Goal: Transaction & Acquisition: Purchase product/service

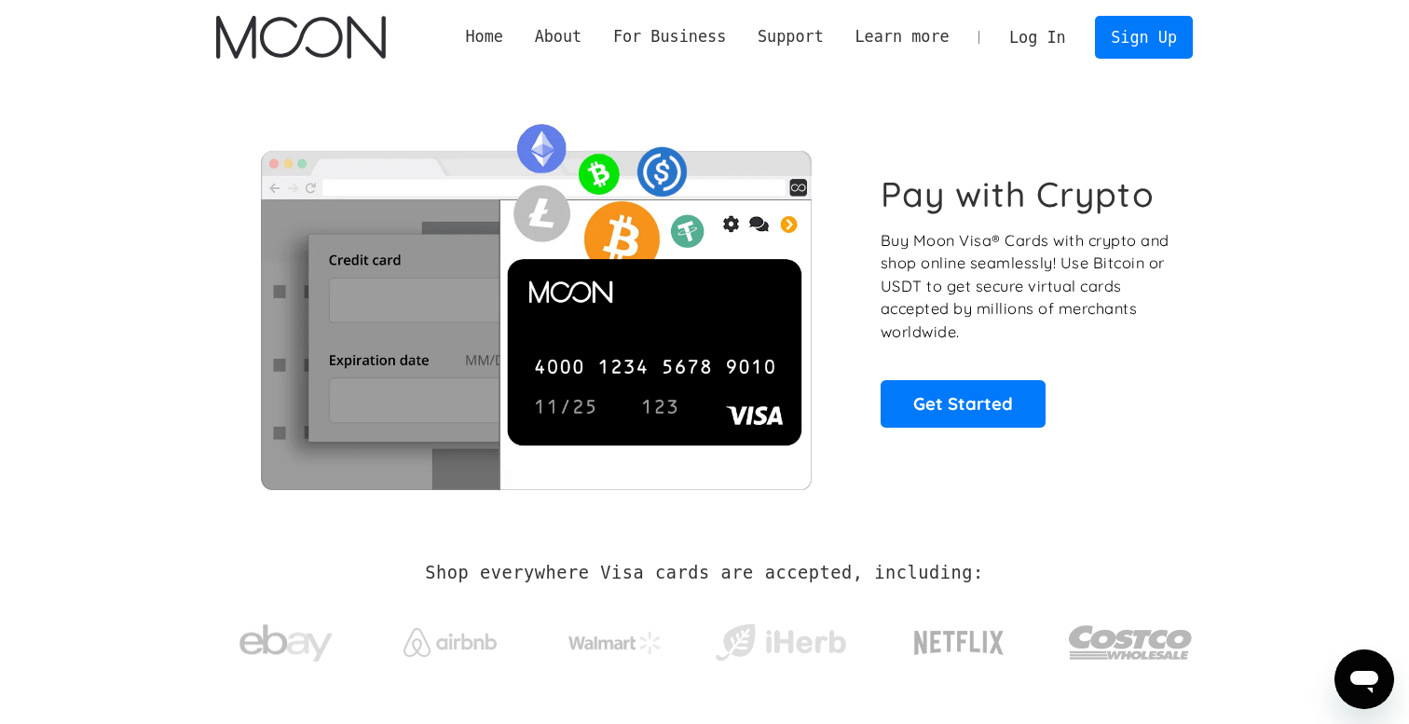
click at [1060, 33] on link "Log In" at bounding box center [1038, 37] width 88 height 41
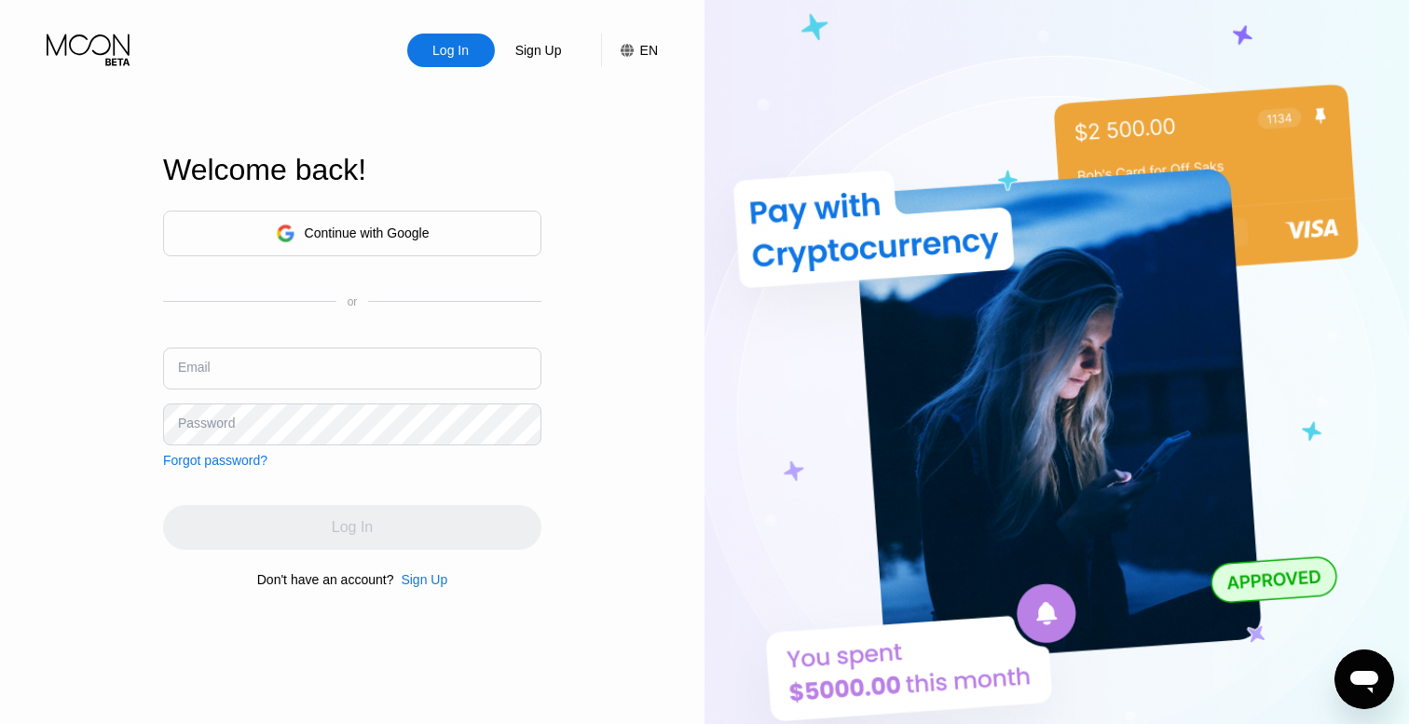
click at [381, 349] on input "text" at bounding box center [352, 369] width 378 height 42
click at [324, 376] on input "text" at bounding box center [352, 369] width 378 height 42
click at [367, 241] on div "Continue with Google" at bounding box center [353, 233] width 154 height 29
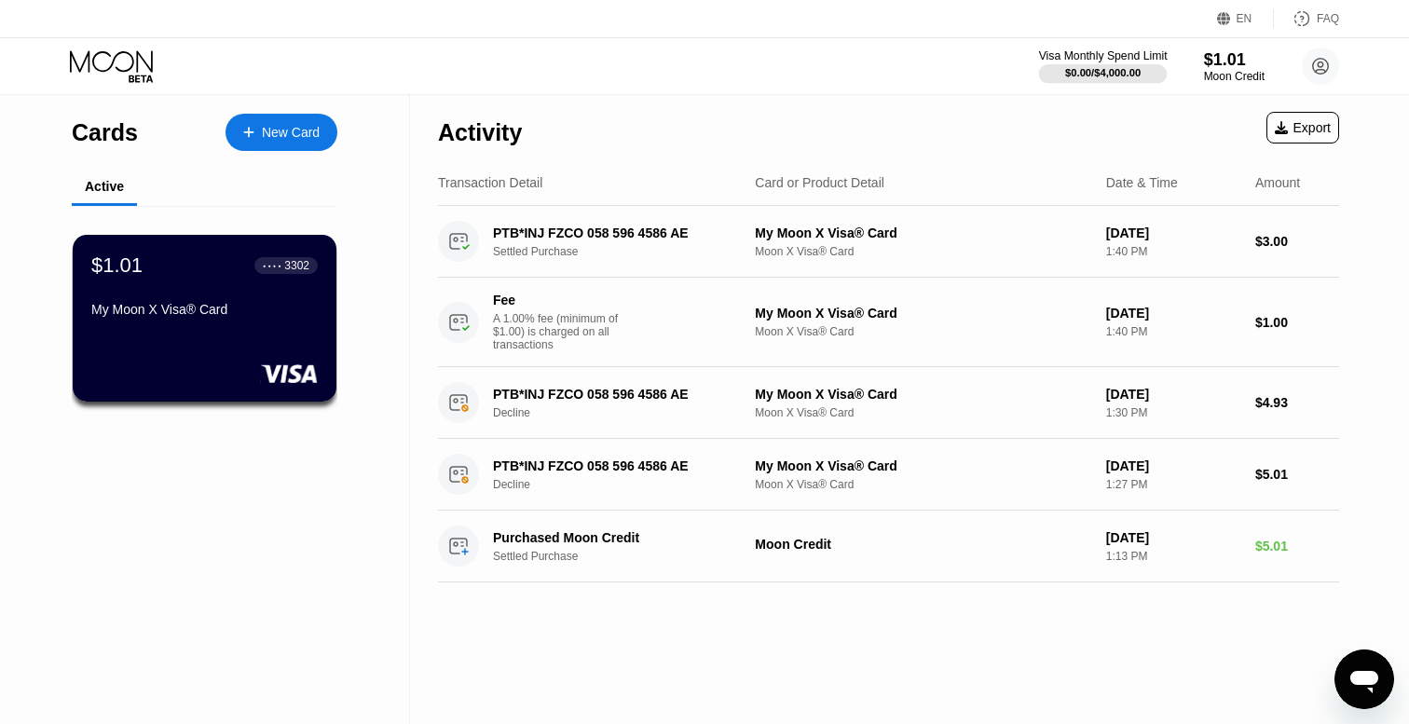
click at [1127, 61] on div "Visa Monthly Spend Limit" at bounding box center [1103, 55] width 129 height 13
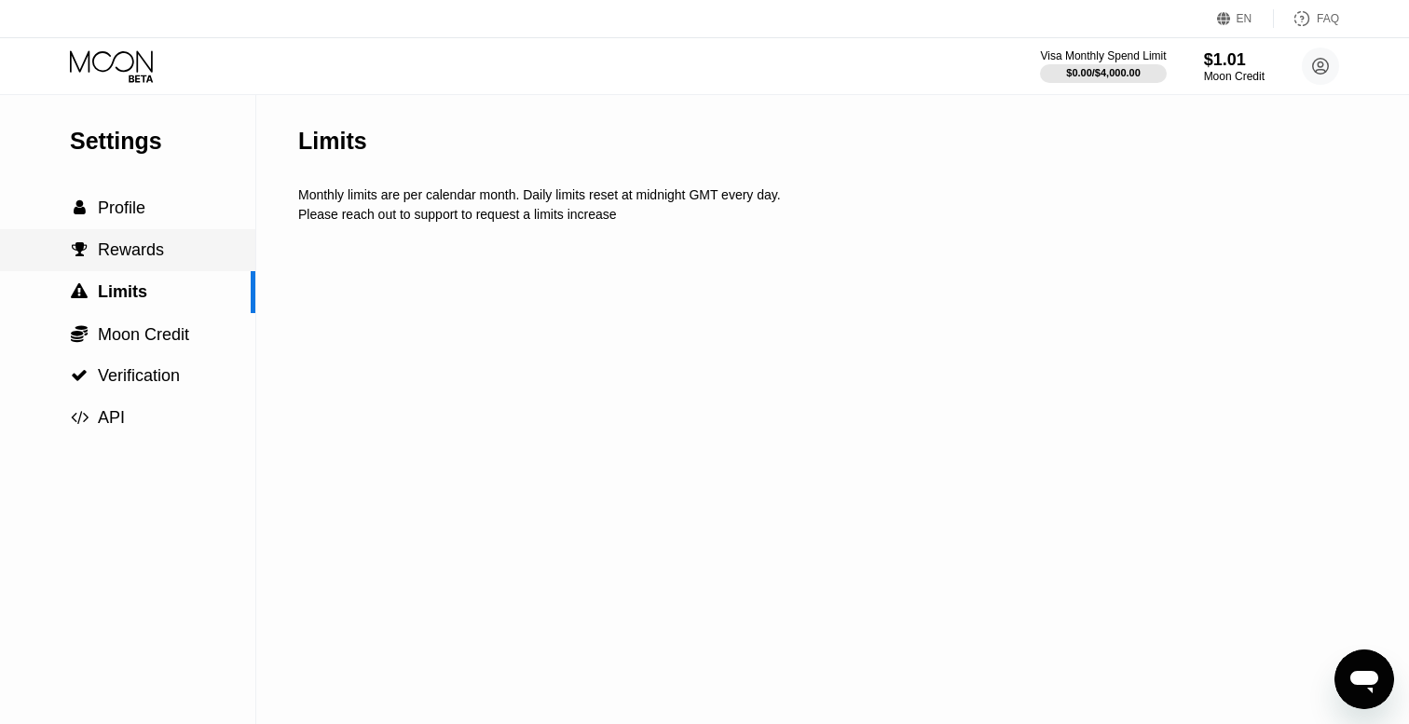
click at [153, 254] on span "Rewards" at bounding box center [131, 249] width 66 height 19
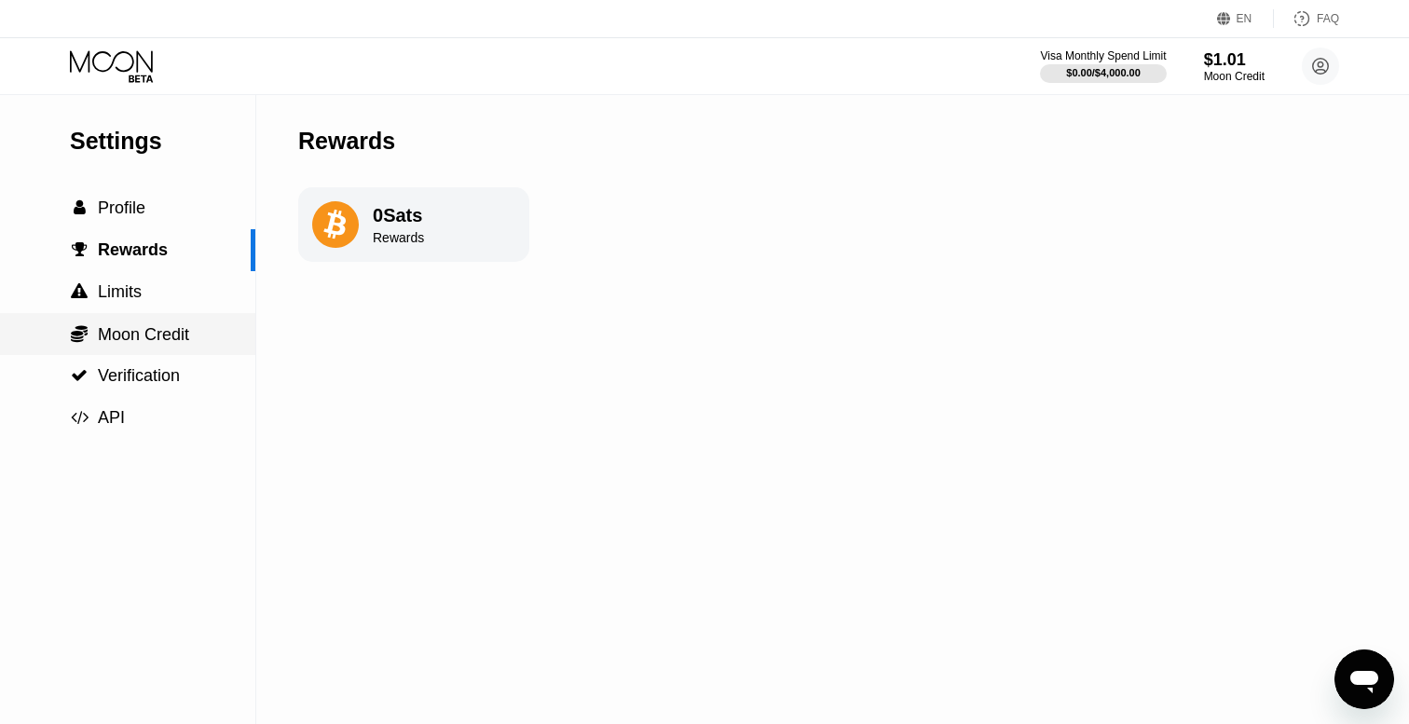
click at [118, 334] on span "Moon Credit" at bounding box center [143, 334] width 91 height 19
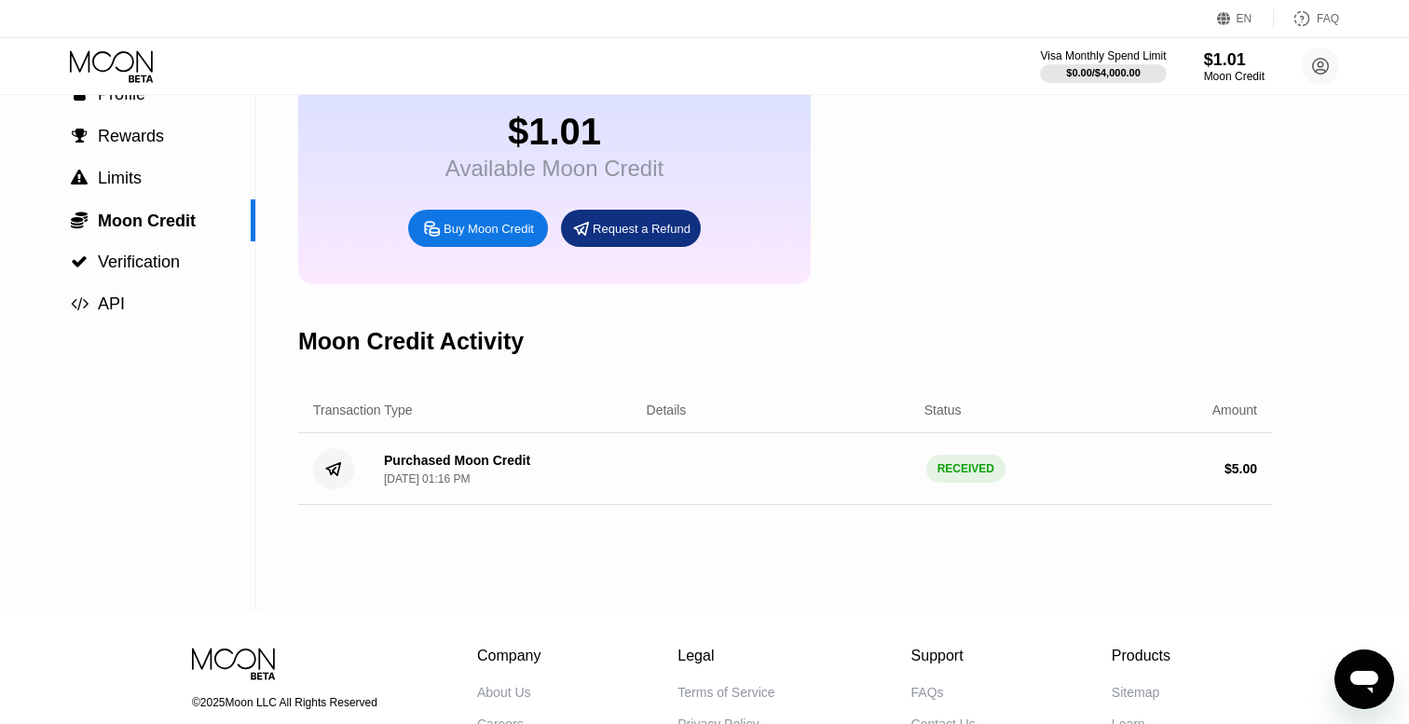
scroll to position [119, 0]
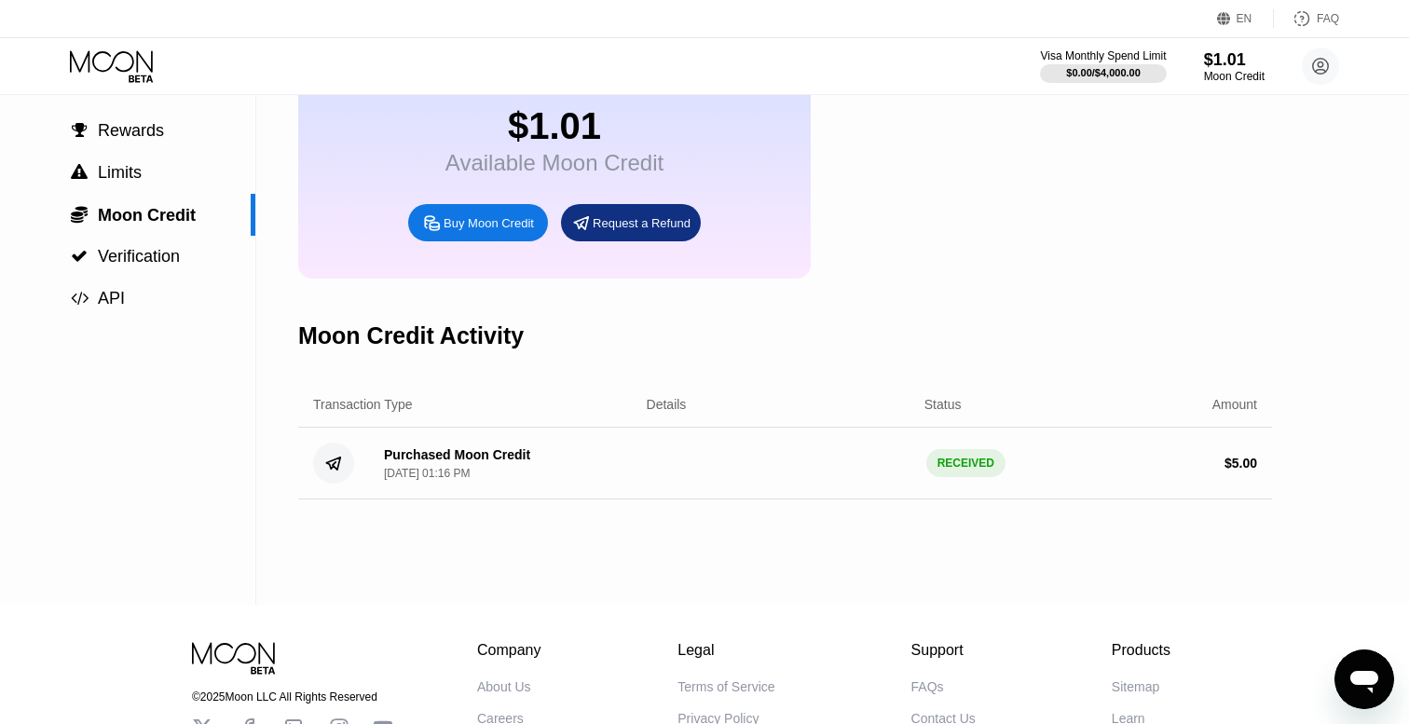
click at [402, 462] on div "Purchased Moon Credit" at bounding box center [457, 454] width 146 height 15
click at [117, 295] on span "API" at bounding box center [111, 298] width 27 height 19
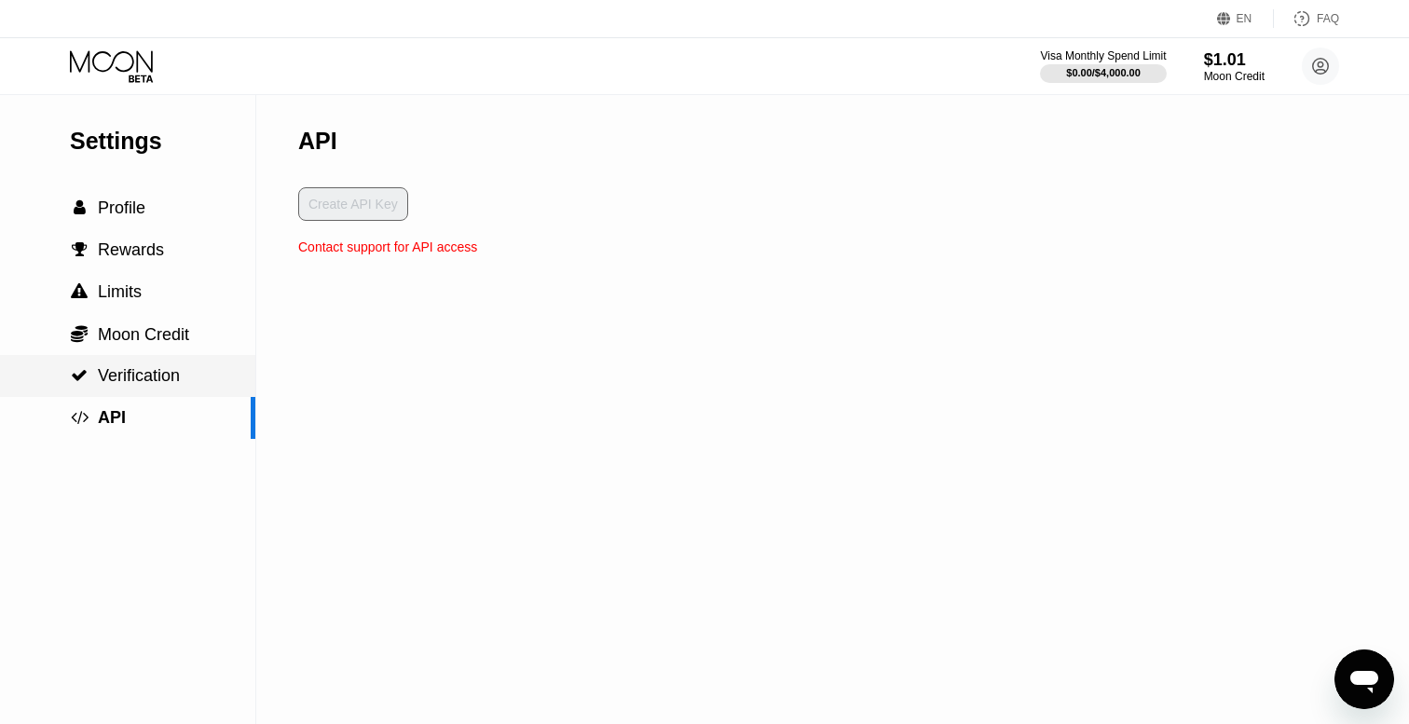
click at [133, 369] on span "Verification" at bounding box center [139, 375] width 82 height 19
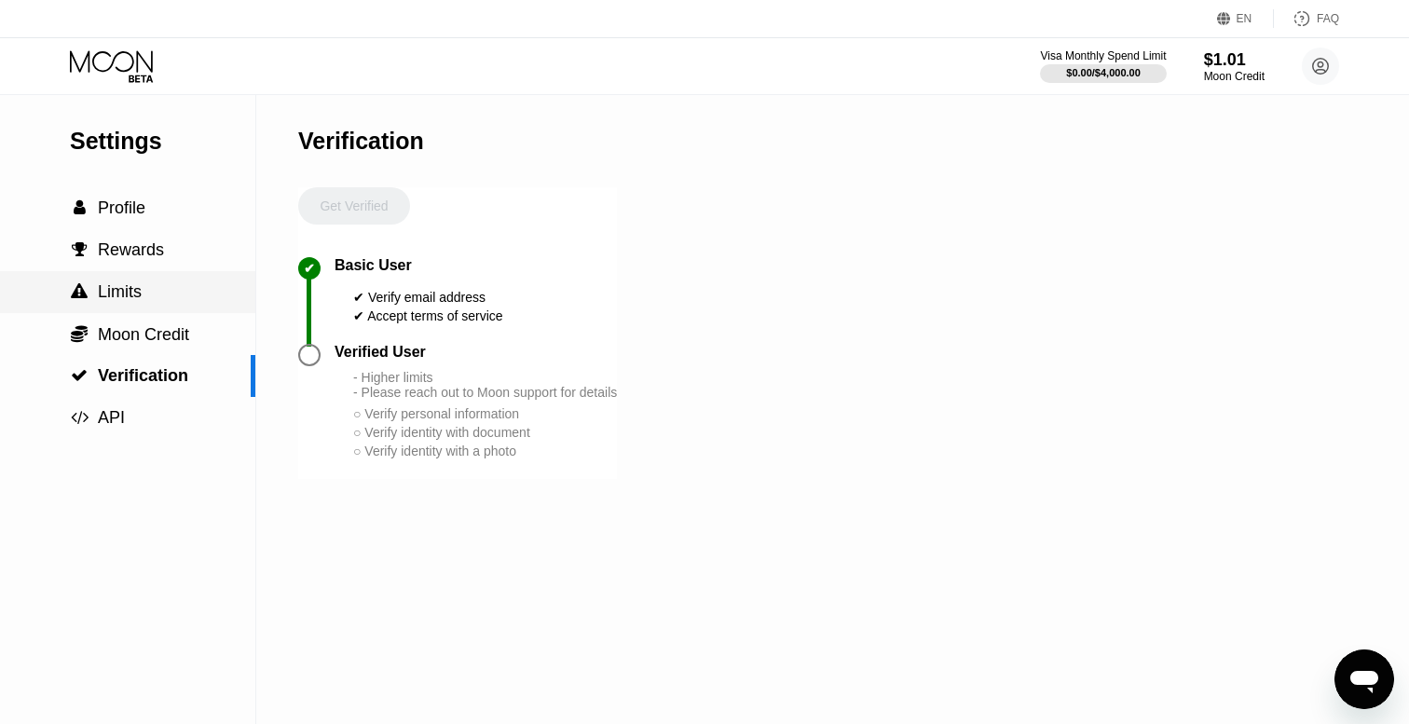
click at [122, 297] on span "Limits" at bounding box center [120, 291] width 44 height 19
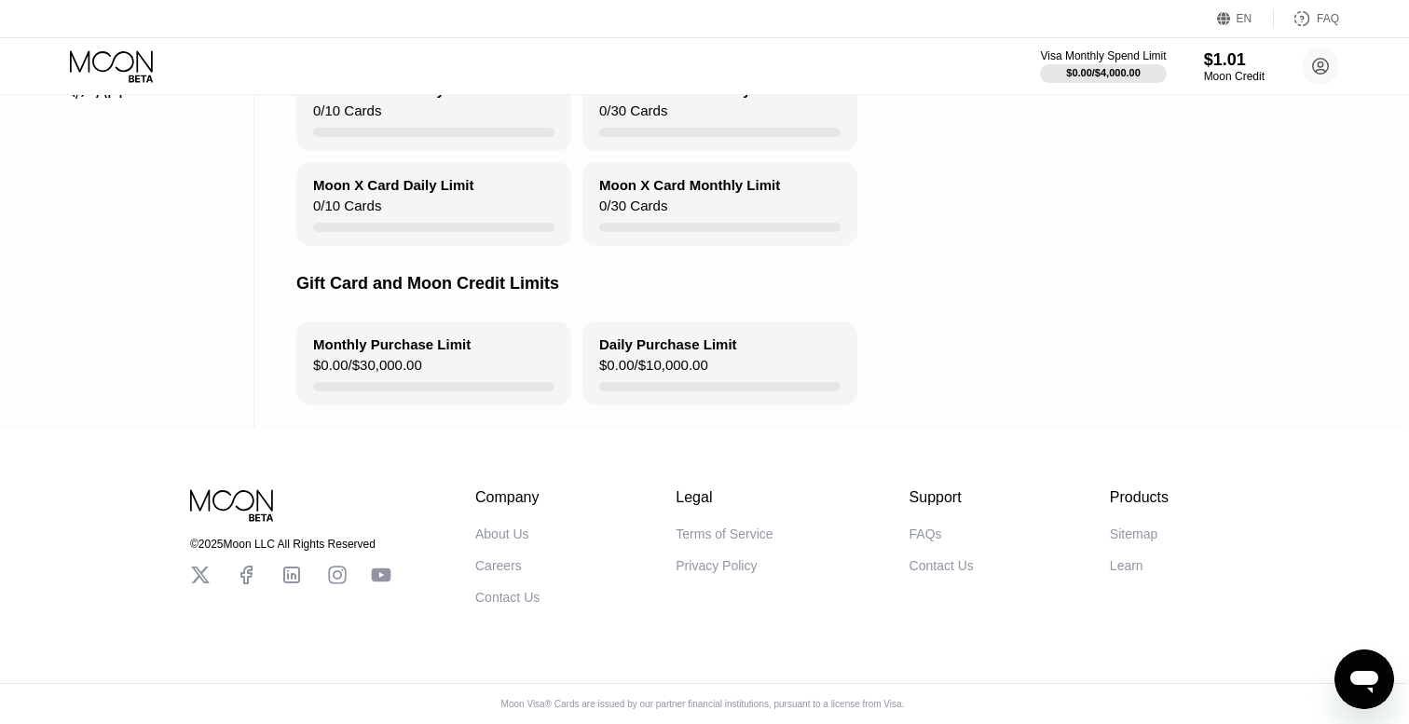
scroll to position [0, 2]
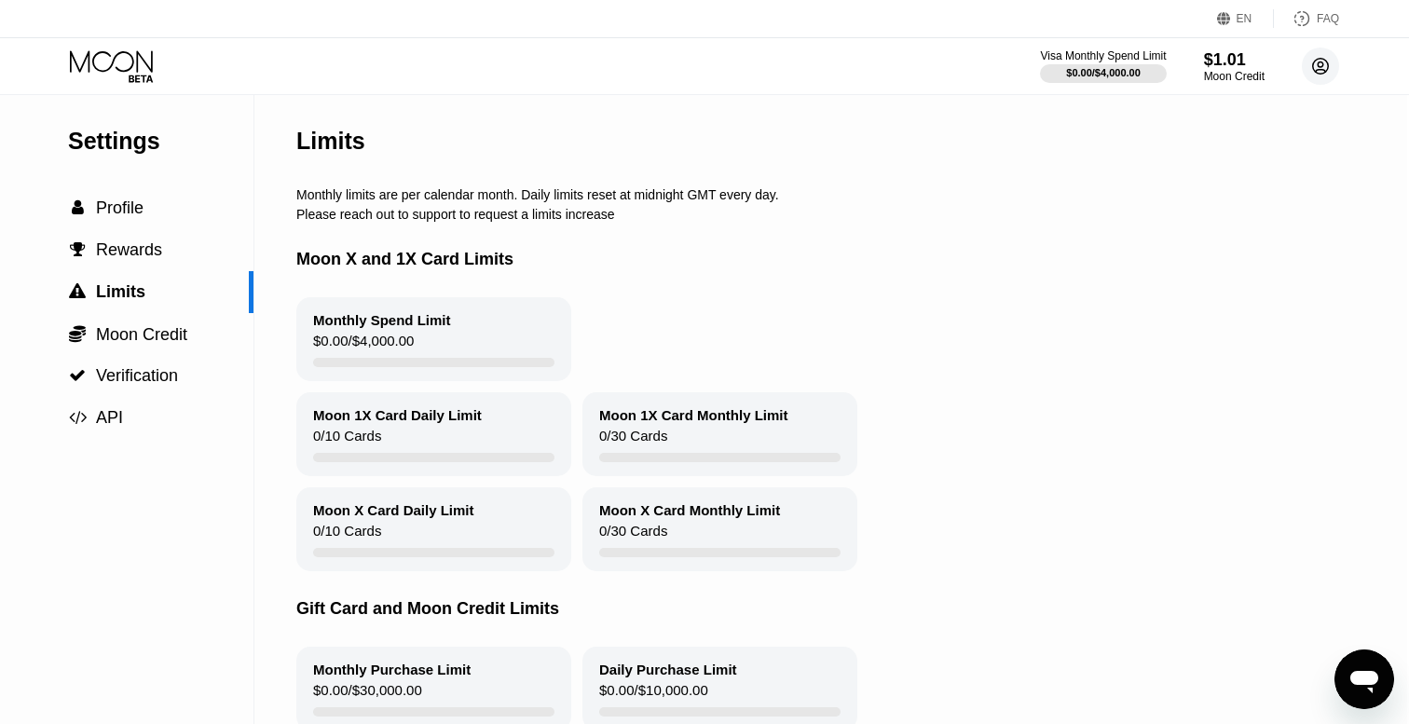
click at [1330, 55] on circle at bounding box center [1320, 66] width 37 height 37
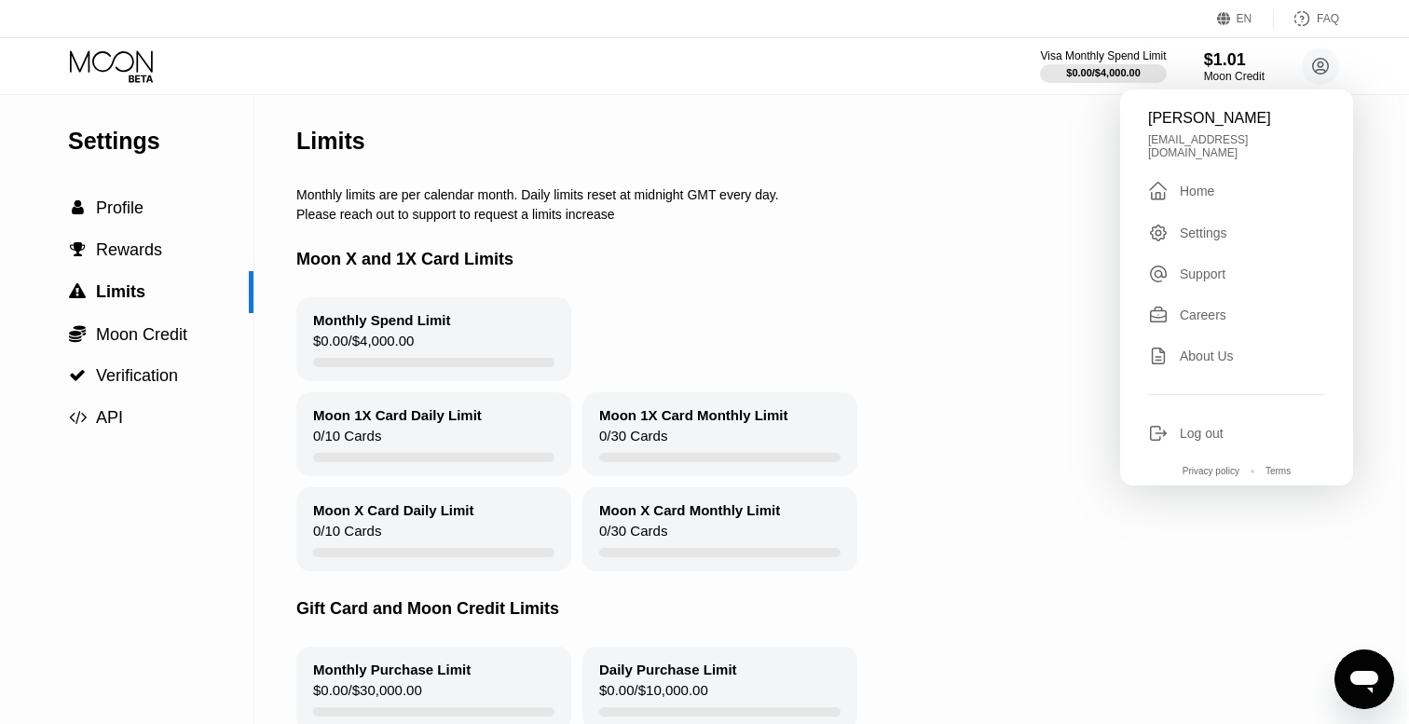
click at [1066, 149] on div "Limits" at bounding box center [860, 141] width 1128 height 92
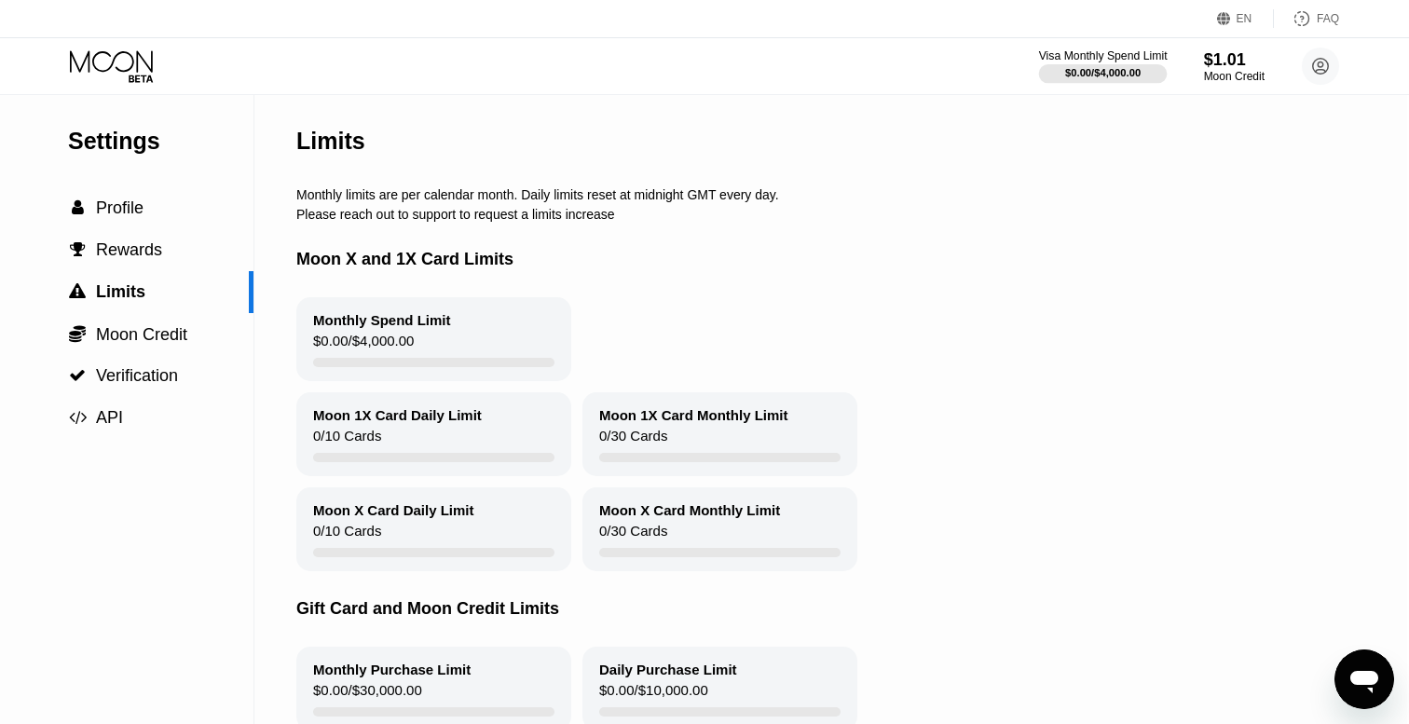
click at [1105, 71] on div "$0.00 / $4,000.00" at bounding box center [1102, 72] width 75 height 11
click at [1214, 65] on div "$1.01" at bounding box center [1234, 60] width 61 height 20
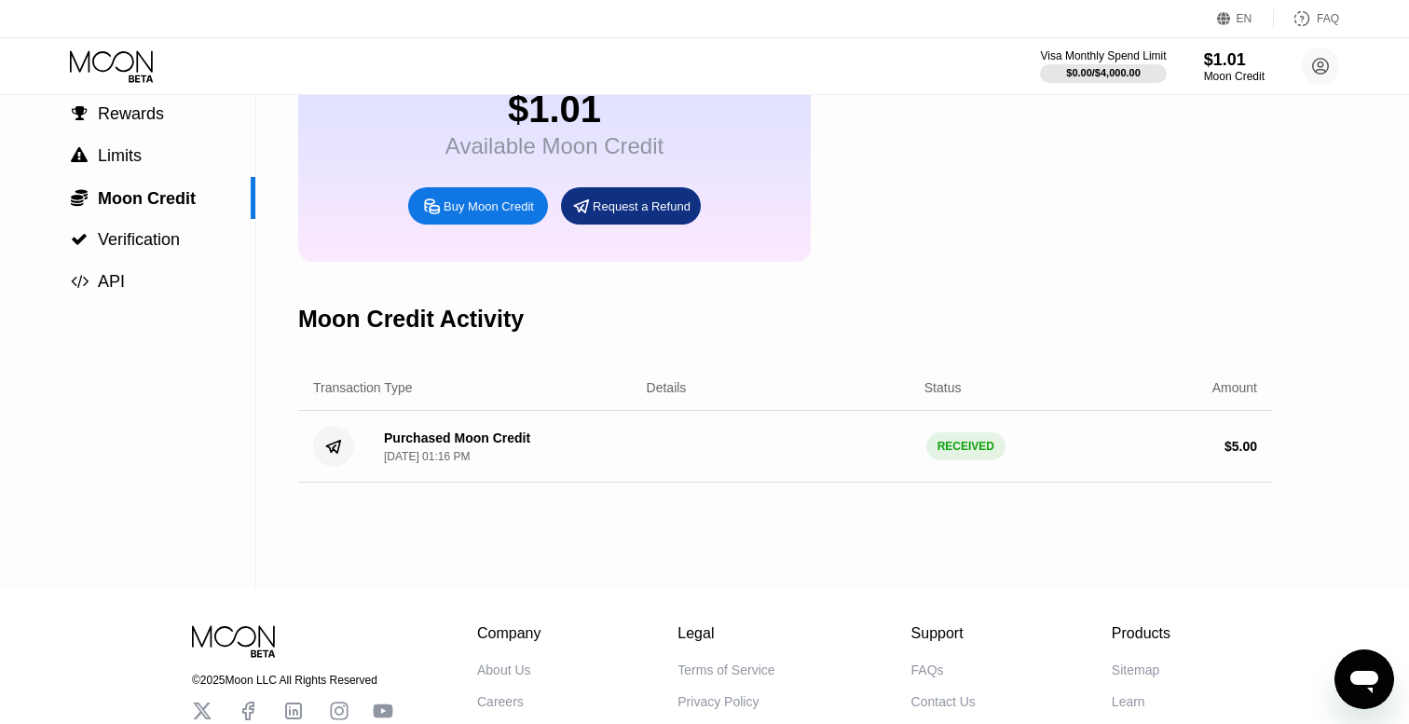
scroll to position [139, 0]
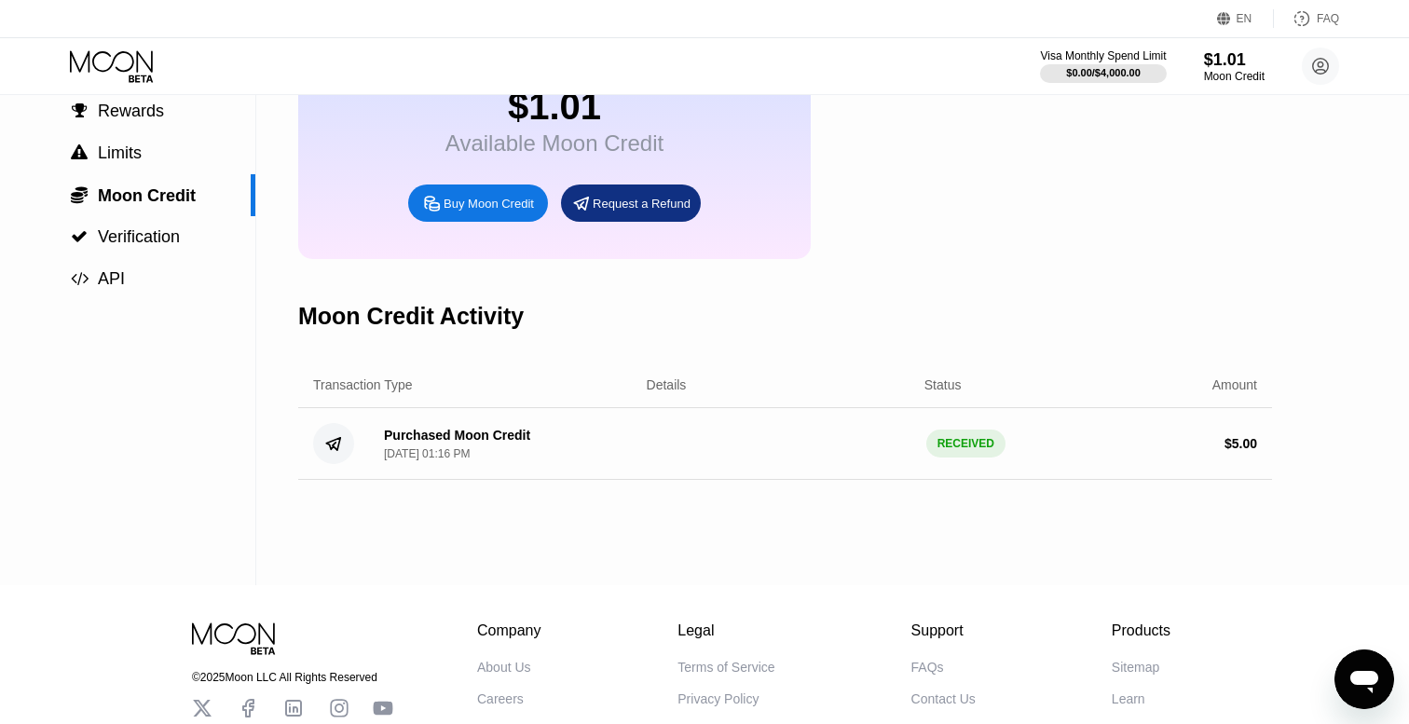
click at [473, 198] on div "Buy Moon Credit" at bounding box center [478, 203] width 140 height 37
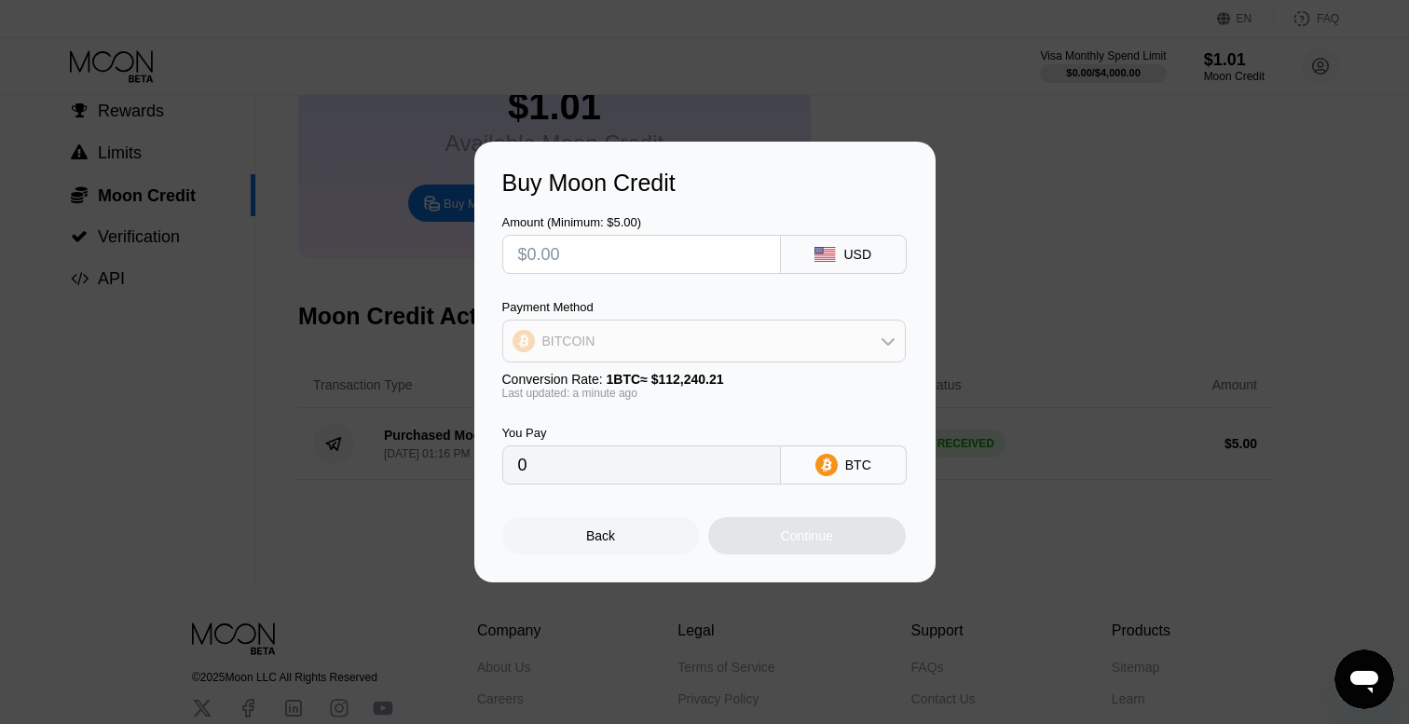
click at [872, 342] on div "BITCOIN" at bounding box center [704, 341] width 402 height 37
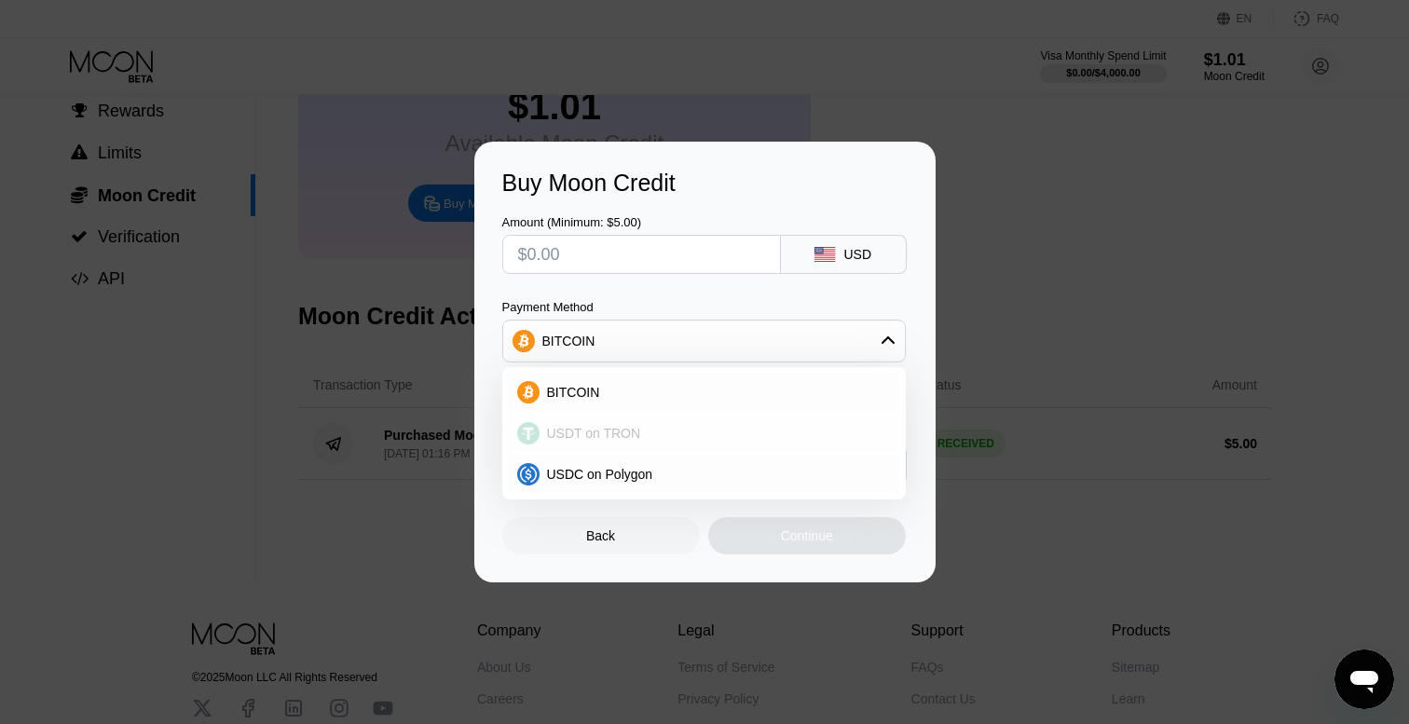
click at [650, 423] on div "USDT on TRON" at bounding box center [704, 433] width 392 height 37
type input "0.00"
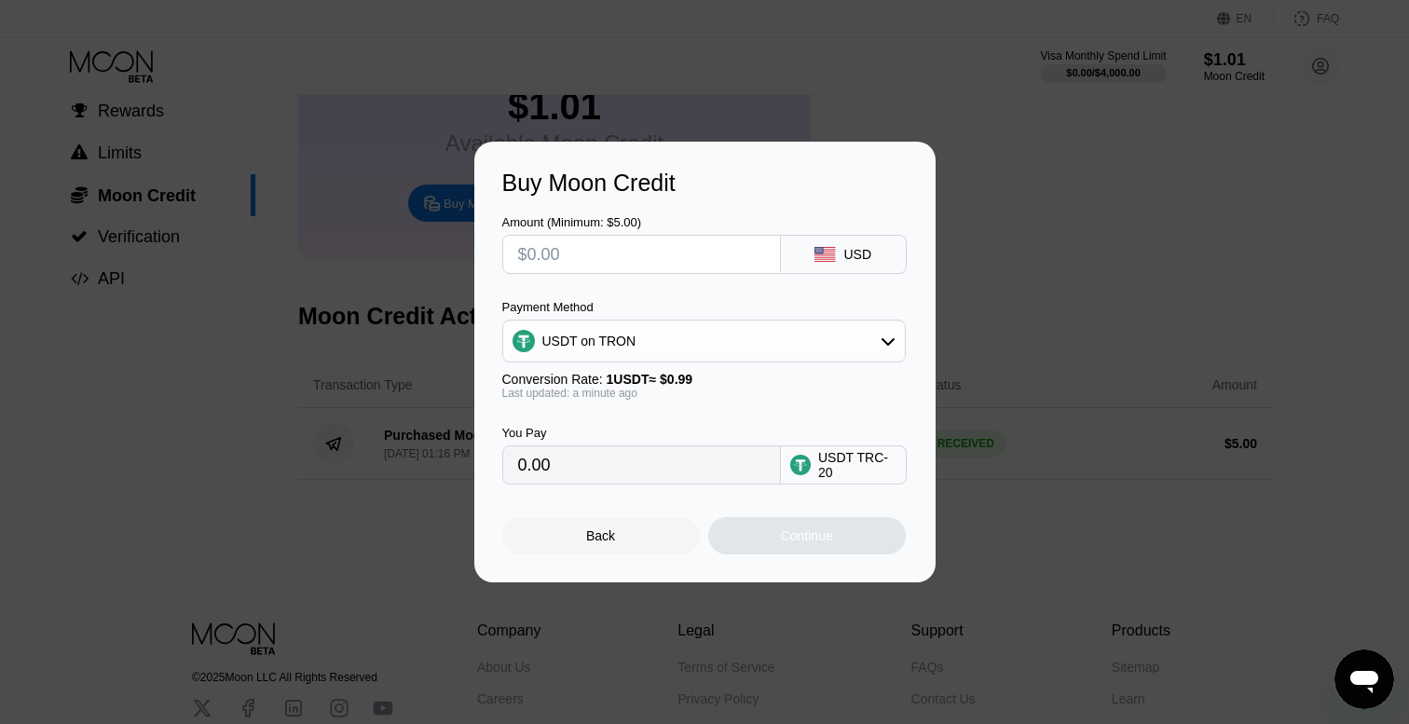
click at [611, 262] on input "text" at bounding box center [641, 254] width 247 height 37
type input "$1"
type input "1.01"
type input "$10"
type input "10.10"
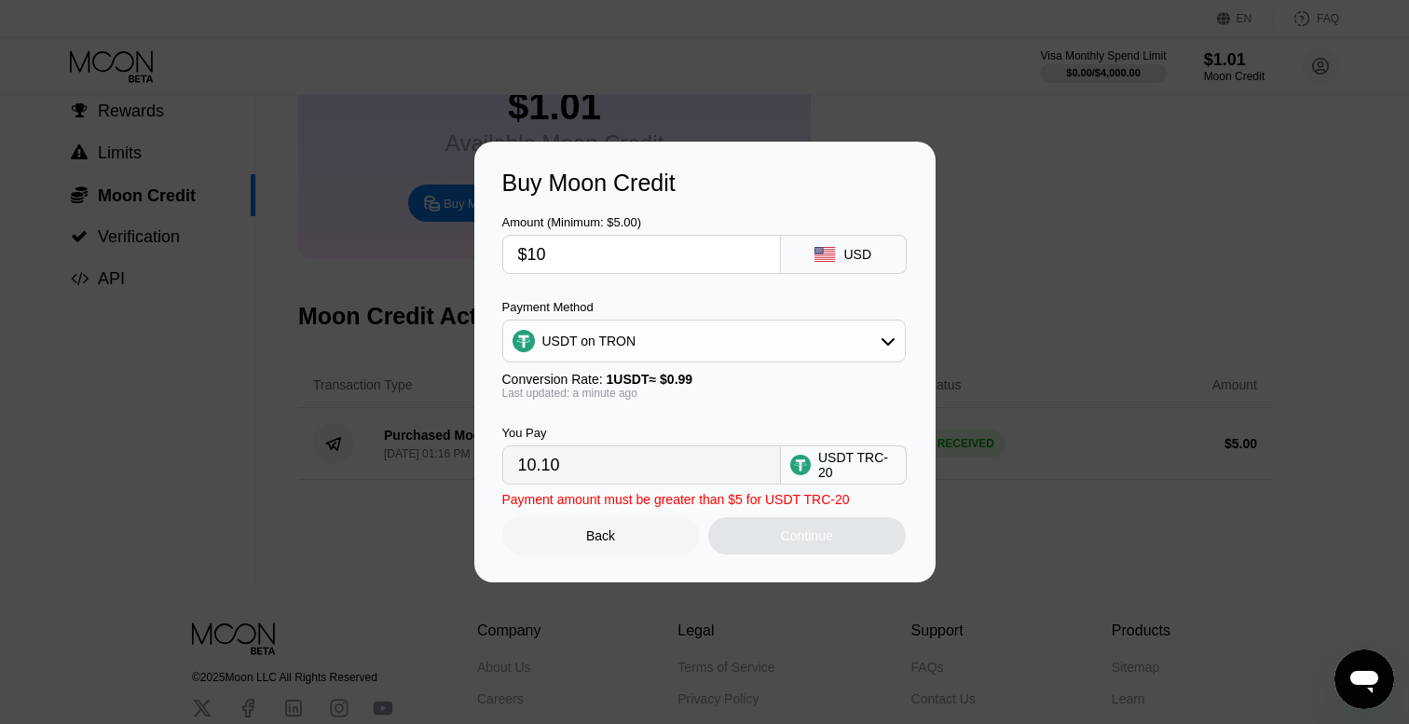
type input "$100"
type input "101.01"
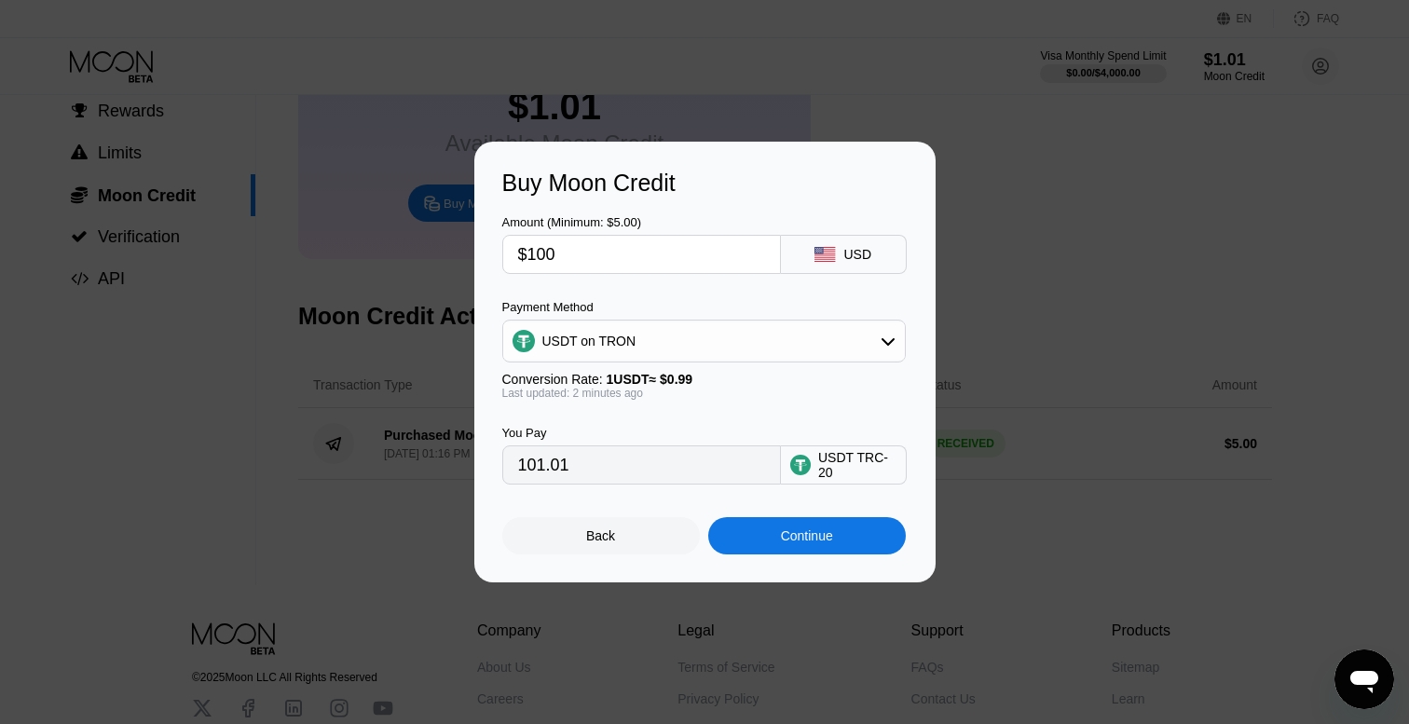
type input "$100"
click at [804, 538] on div "Continue" at bounding box center [807, 535] width 52 height 15
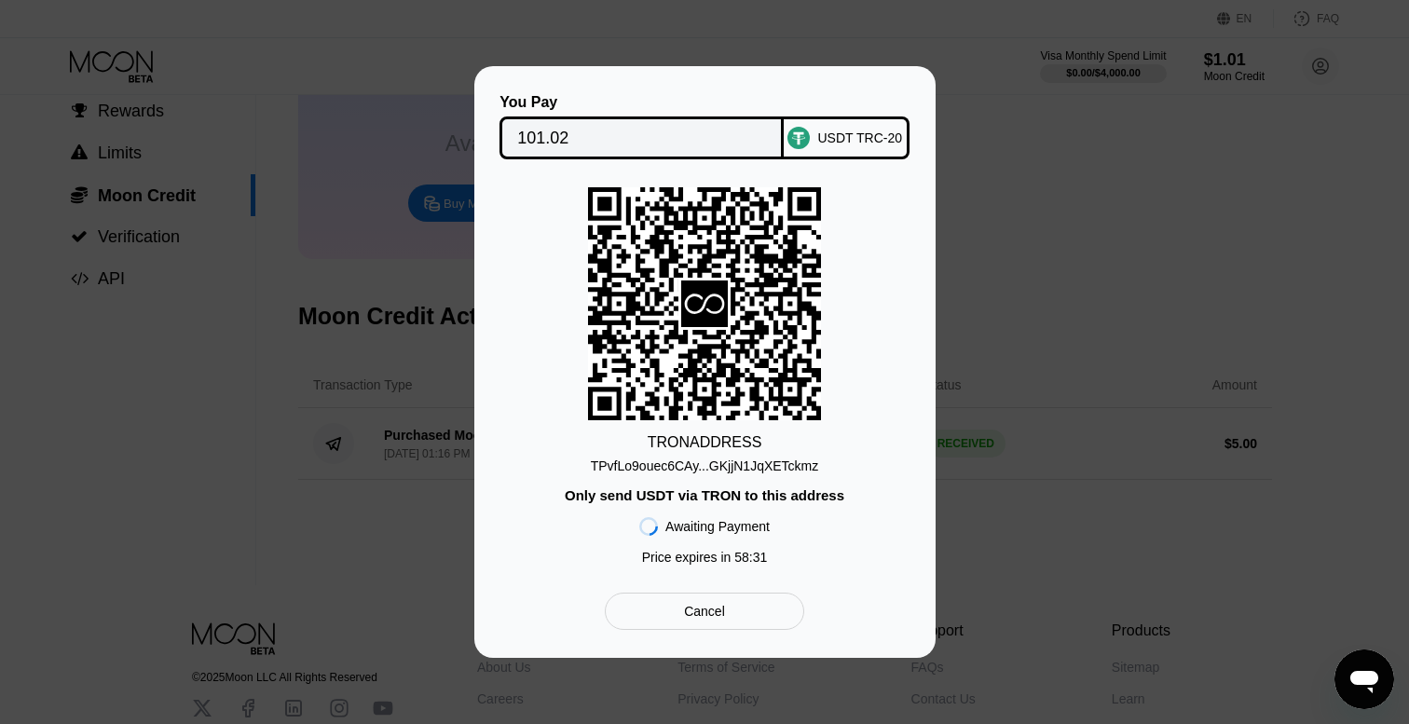
click at [699, 467] on div "TPvfLo9ouec6CAy...GKjjN1JqXETckmz" at bounding box center [705, 466] width 228 height 15
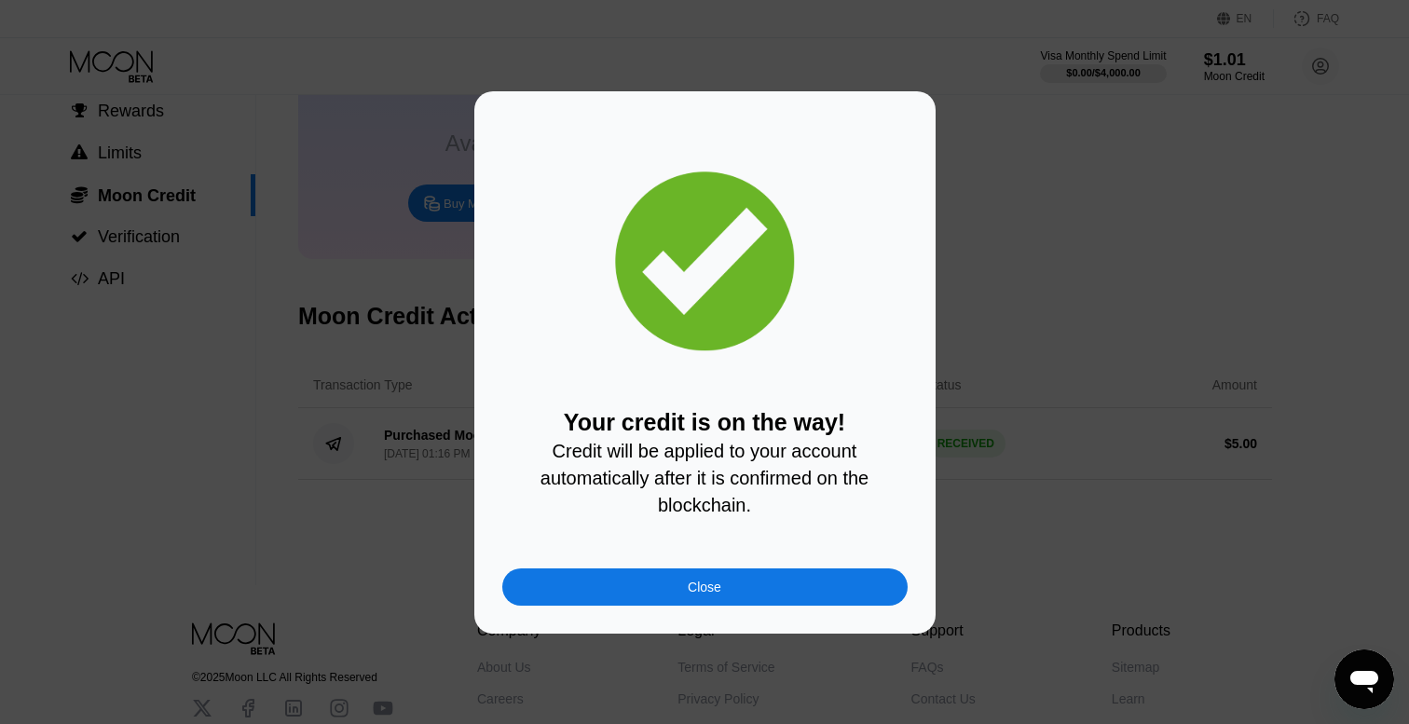
click at [784, 594] on div "Close" at bounding box center [704, 587] width 405 height 37
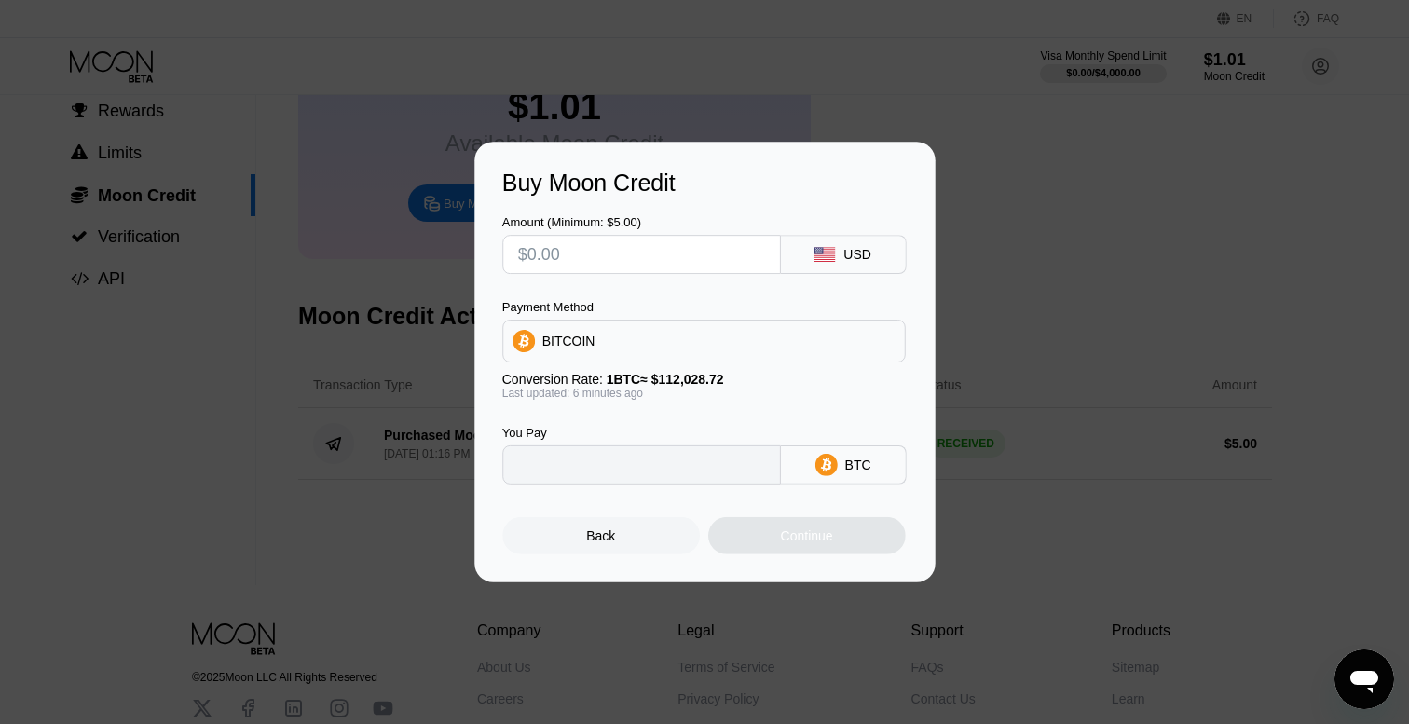
type input "0"
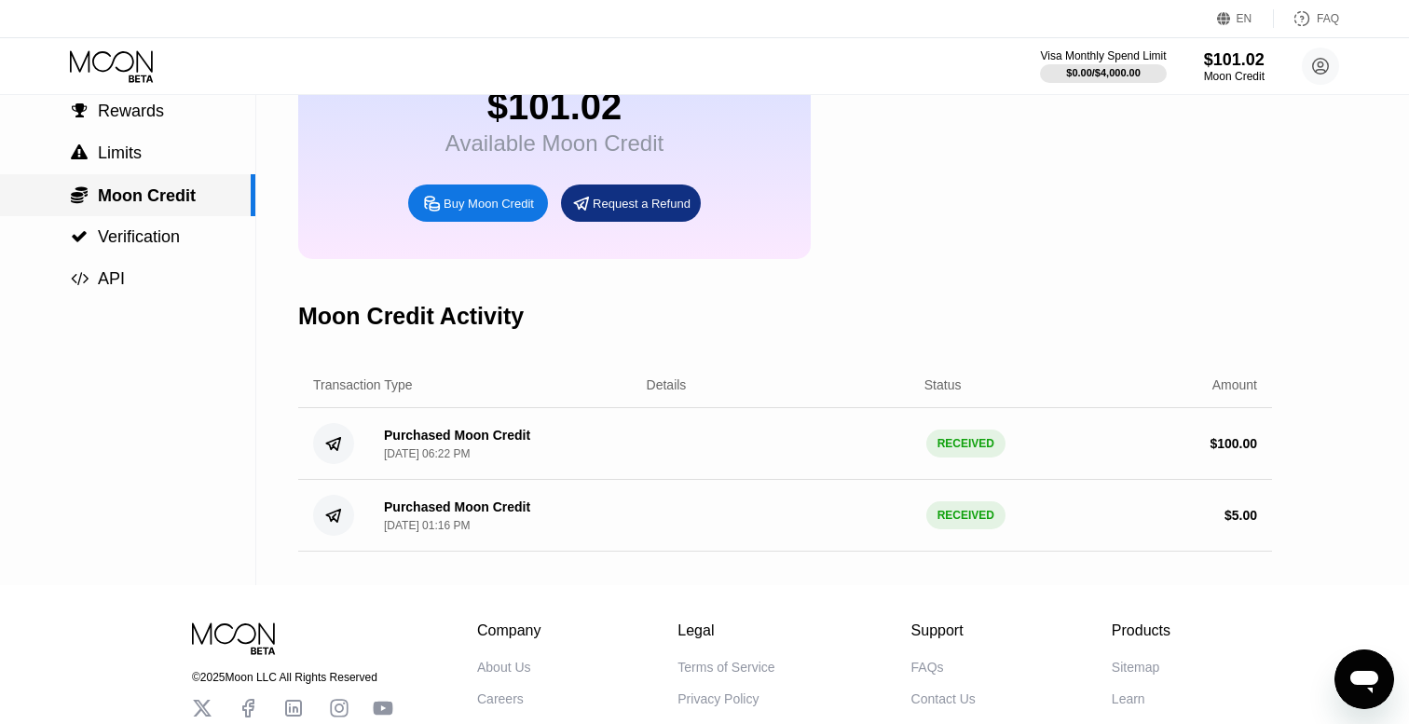
scroll to position [0, 0]
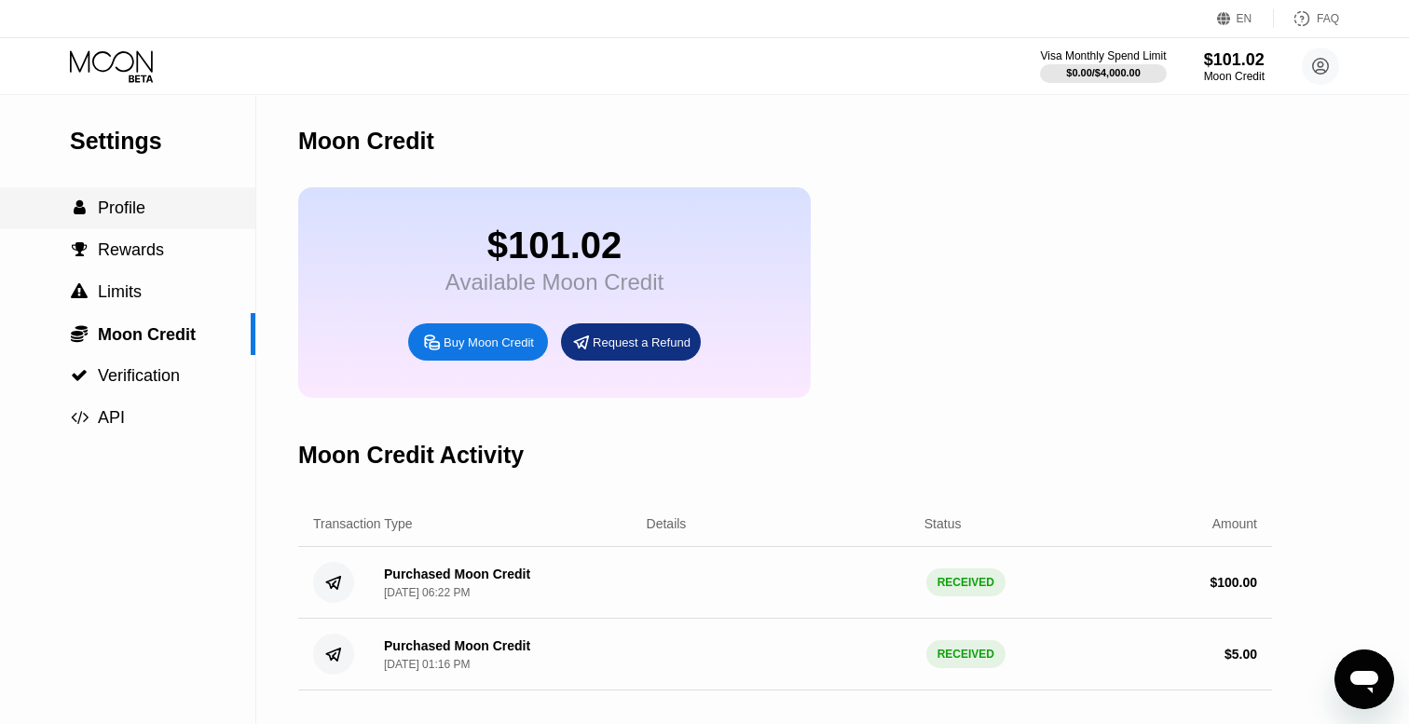
click at [134, 205] on span "Profile" at bounding box center [122, 208] width 48 height 19
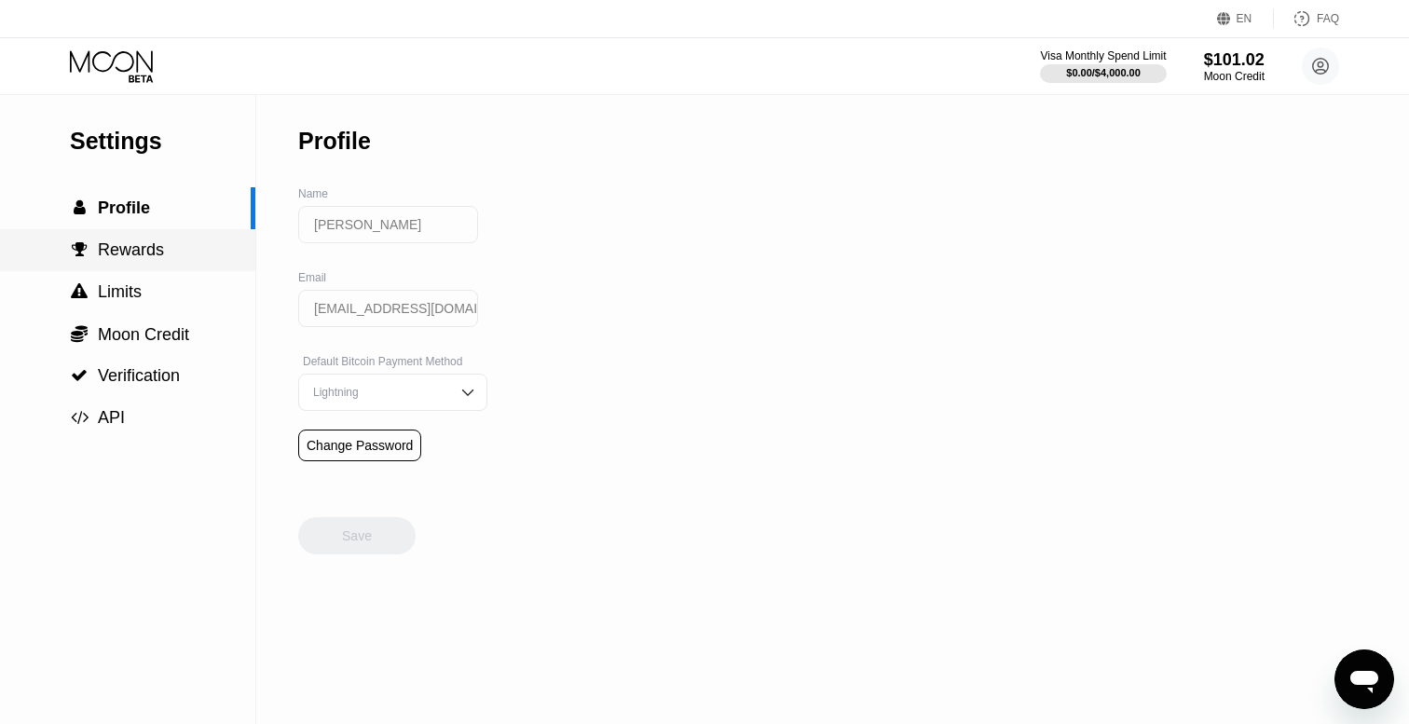
click at [174, 239] on div " Rewards" at bounding box center [127, 250] width 255 height 42
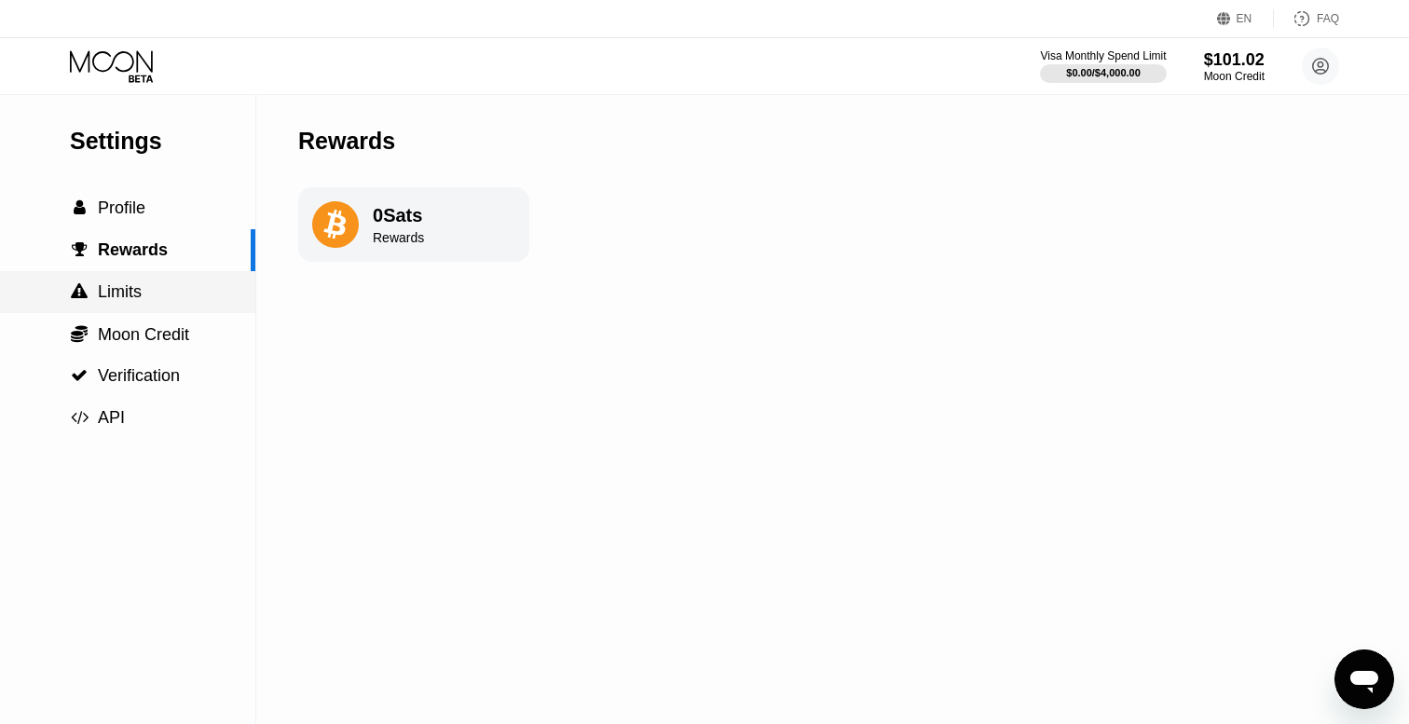
click at [132, 279] on div " Limits" at bounding box center [127, 292] width 255 height 42
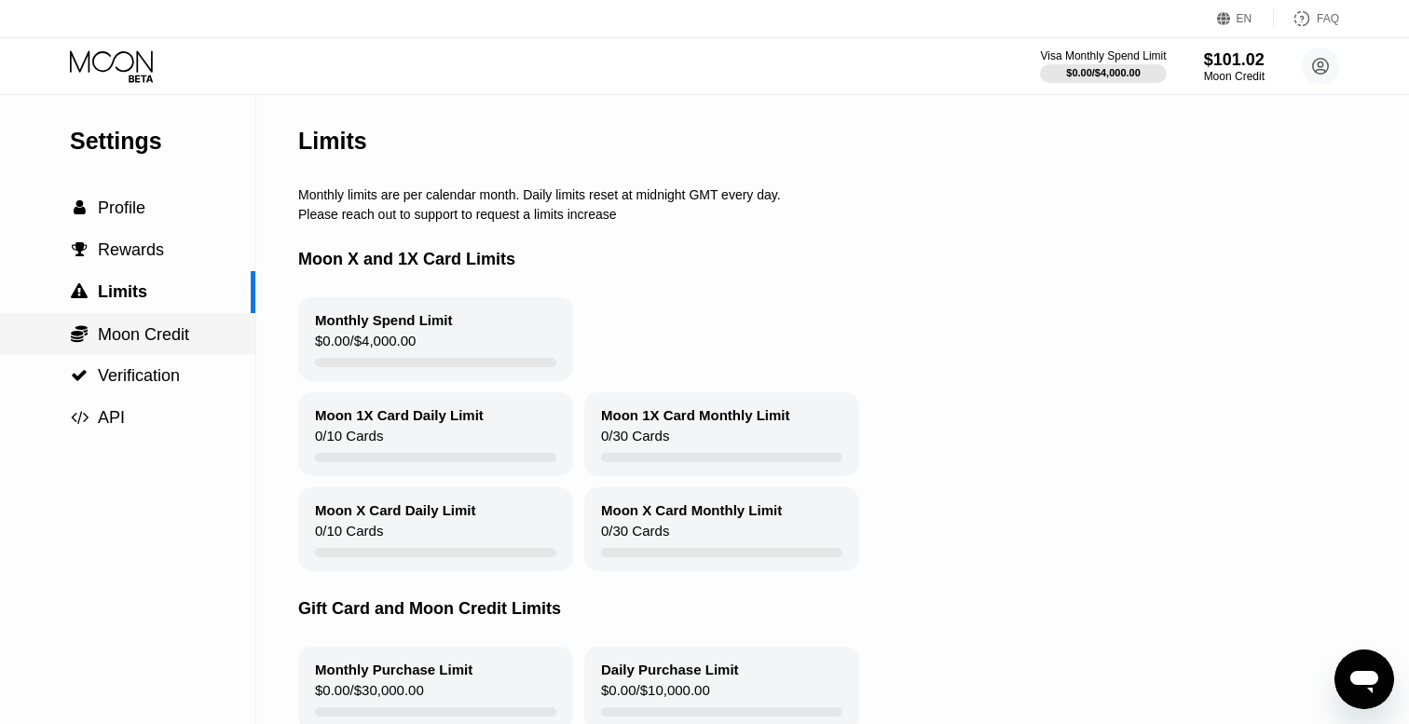
click at [139, 326] on span "Moon Credit" at bounding box center [143, 334] width 91 height 19
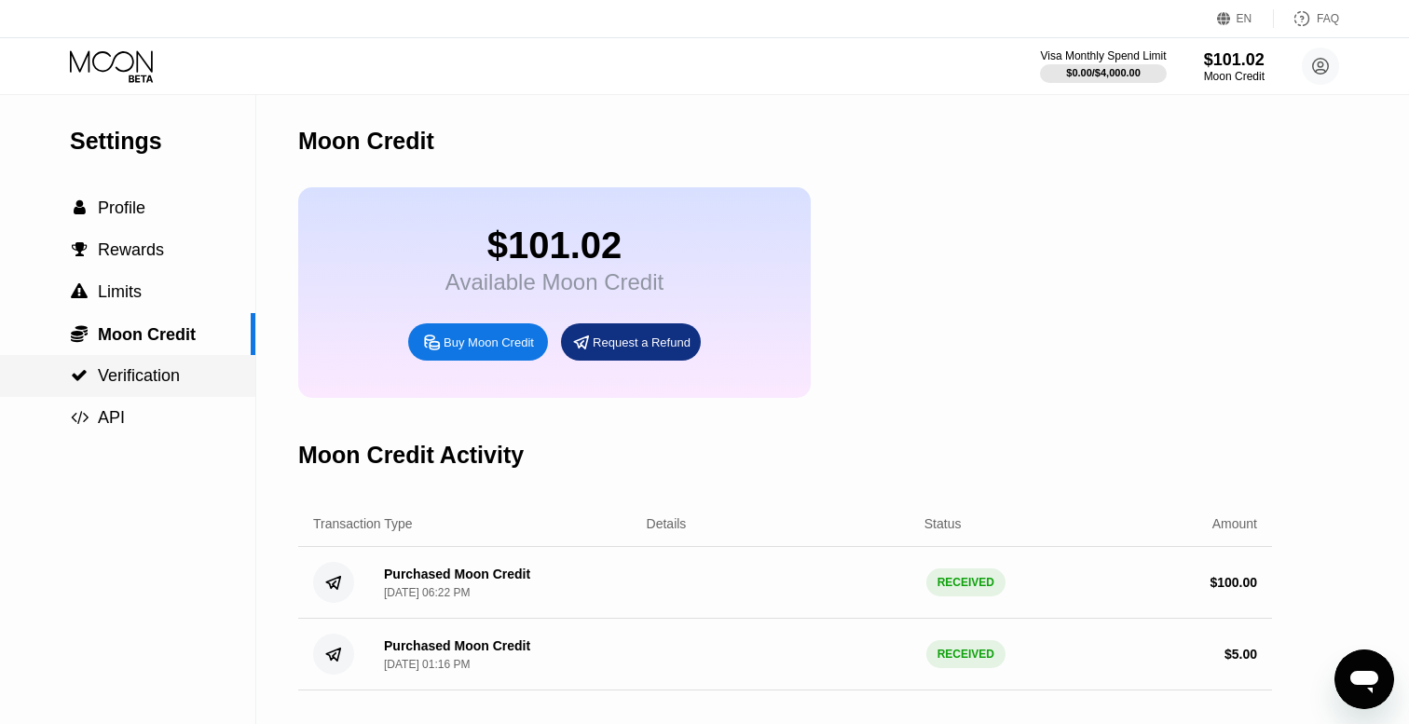
click at [136, 370] on span "Verification" at bounding box center [139, 375] width 82 height 19
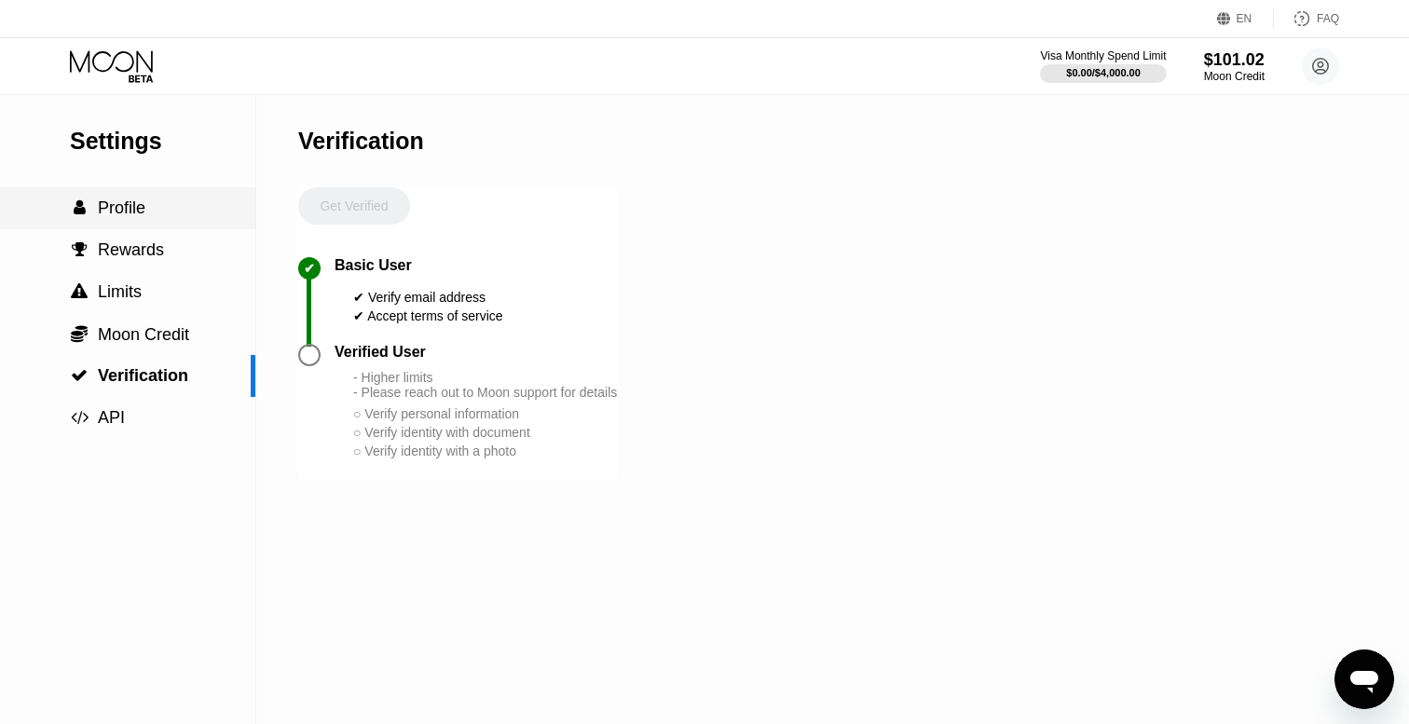
click at [131, 209] on span "Profile" at bounding box center [122, 208] width 48 height 19
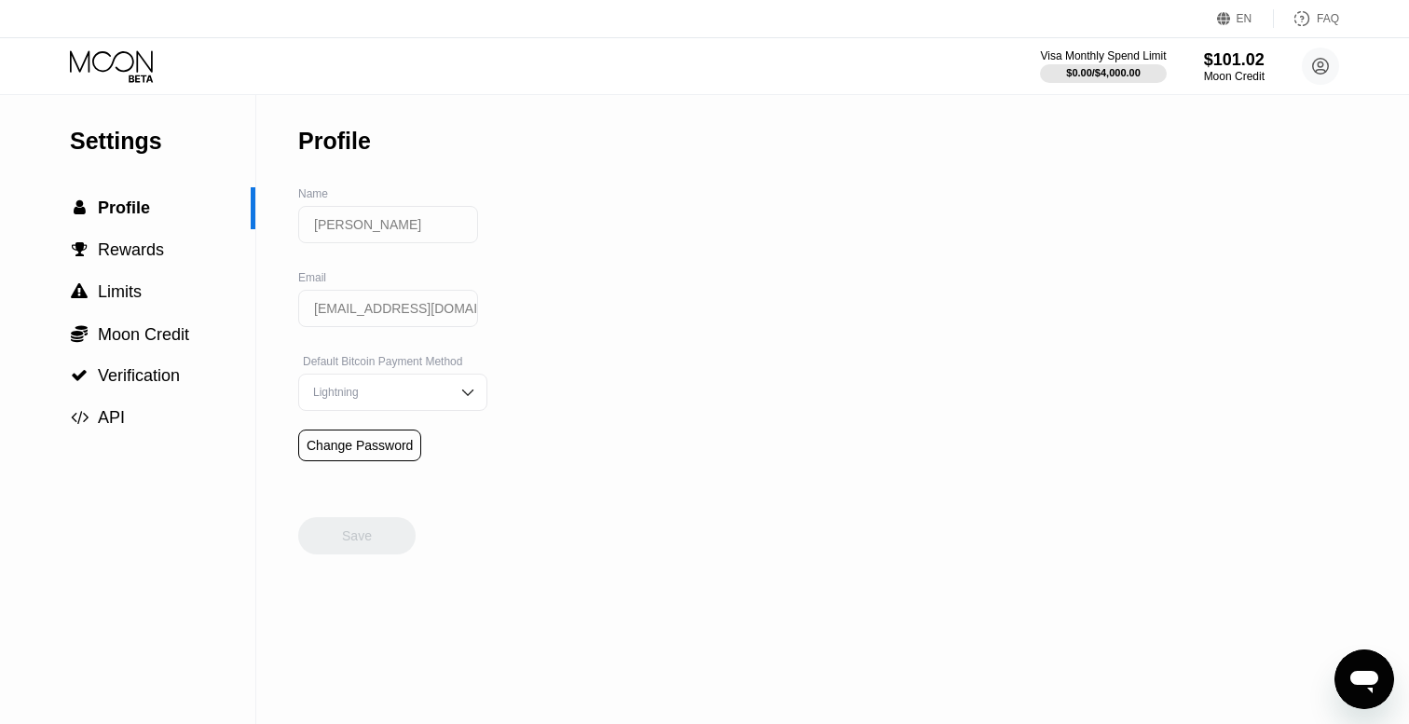
click at [475, 407] on div "Lightning" at bounding box center [392, 392] width 189 height 37
click at [547, 341] on div "Settings  Profile  Rewards  Limits  Moon Credit  Verification  API Profil…" at bounding box center [704, 409] width 1409 height 629
click at [564, 318] on div "Settings  Profile  Rewards  Limits  Moon Credit  Verification  API Profil…" at bounding box center [704, 409] width 1409 height 629
click at [487, 395] on div "Lightning" at bounding box center [392, 392] width 189 height 37
click at [122, 283] on span "Limits" at bounding box center [120, 291] width 44 height 19
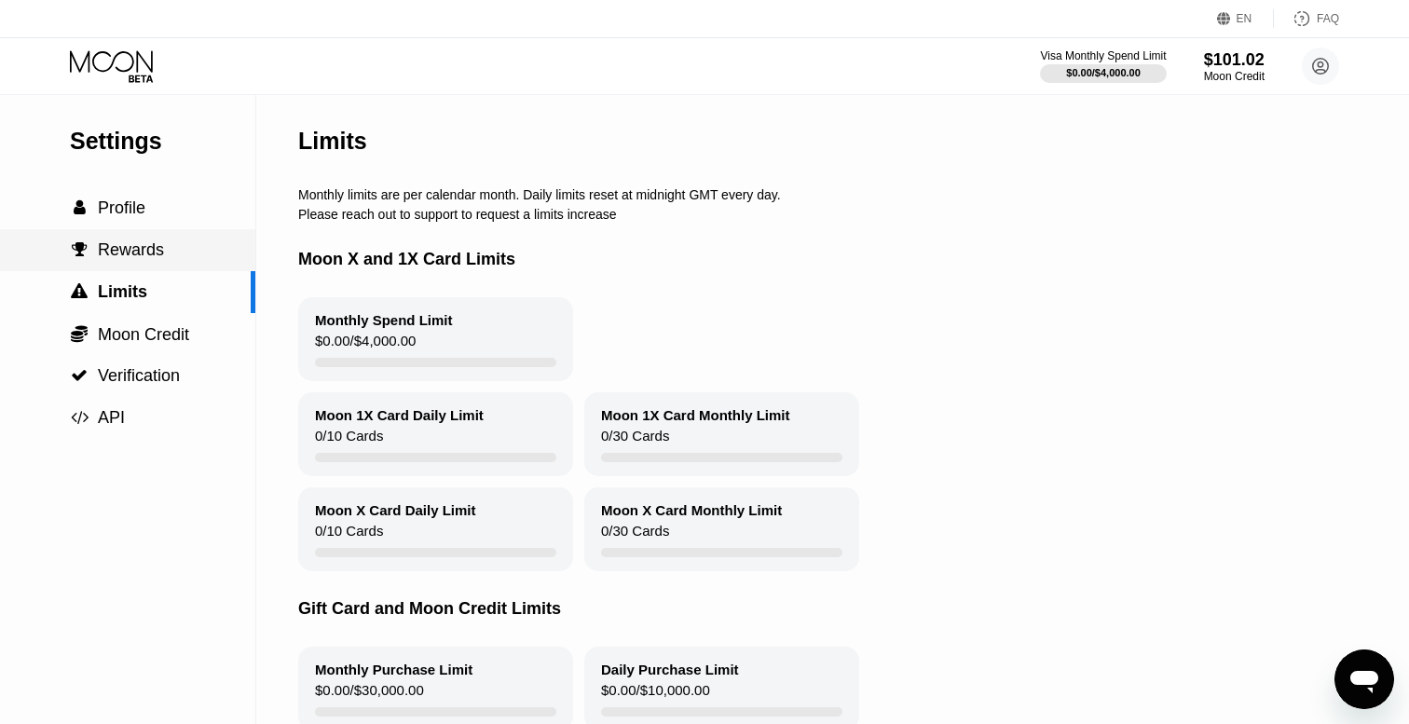
click at [120, 263] on div " Rewards" at bounding box center [127, 250] width 255 height 42
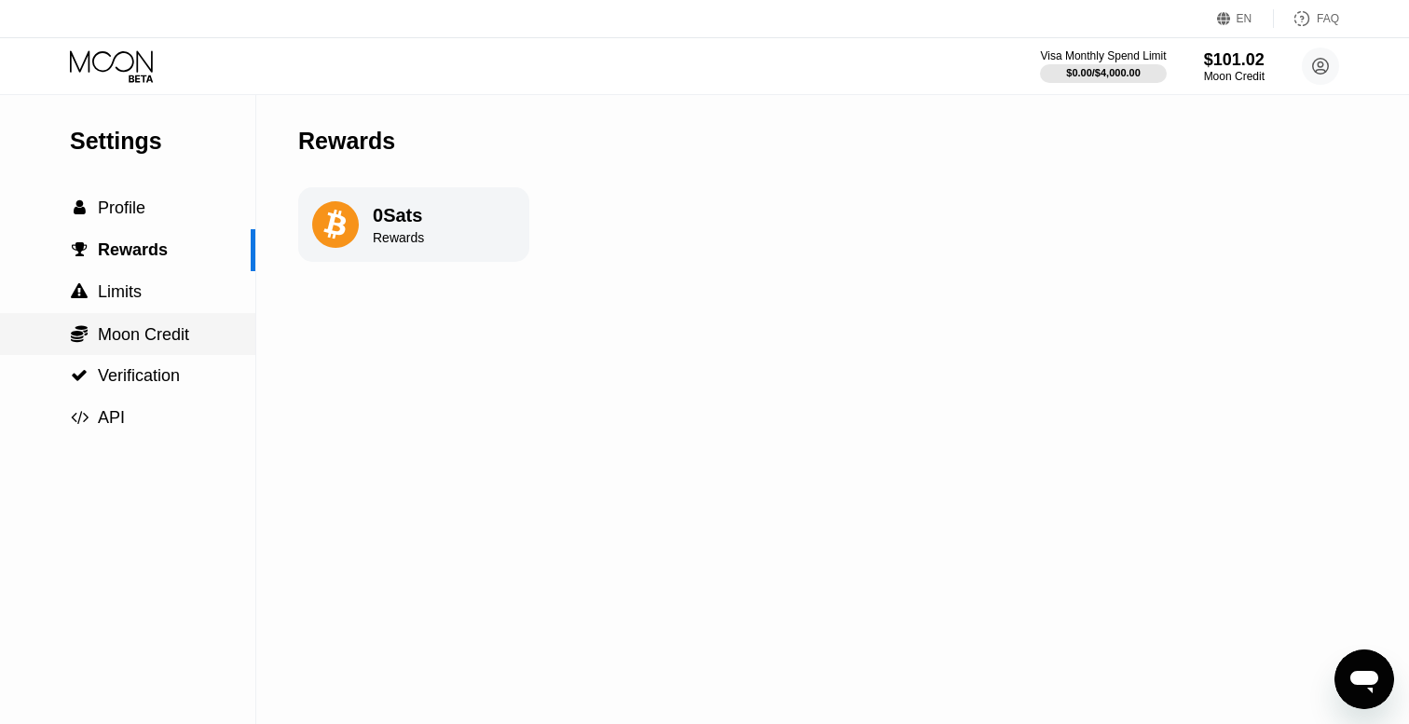
click at [138, 338] on span "Moon Credit" at bounding box center [143, 334] width 91 height 19
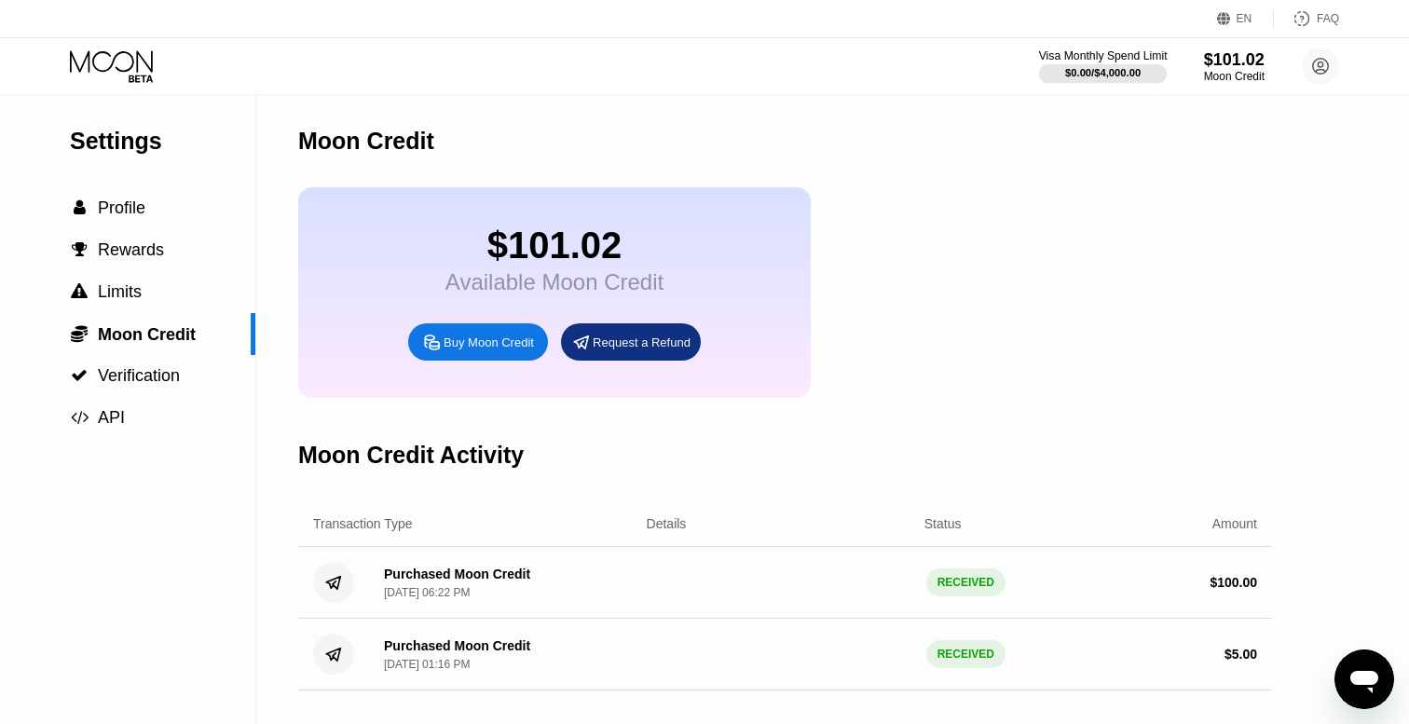
click at [1122, 67] on div "$0.00 / $4,000.00" at bounding box center [1102, 72] width 75 height 11
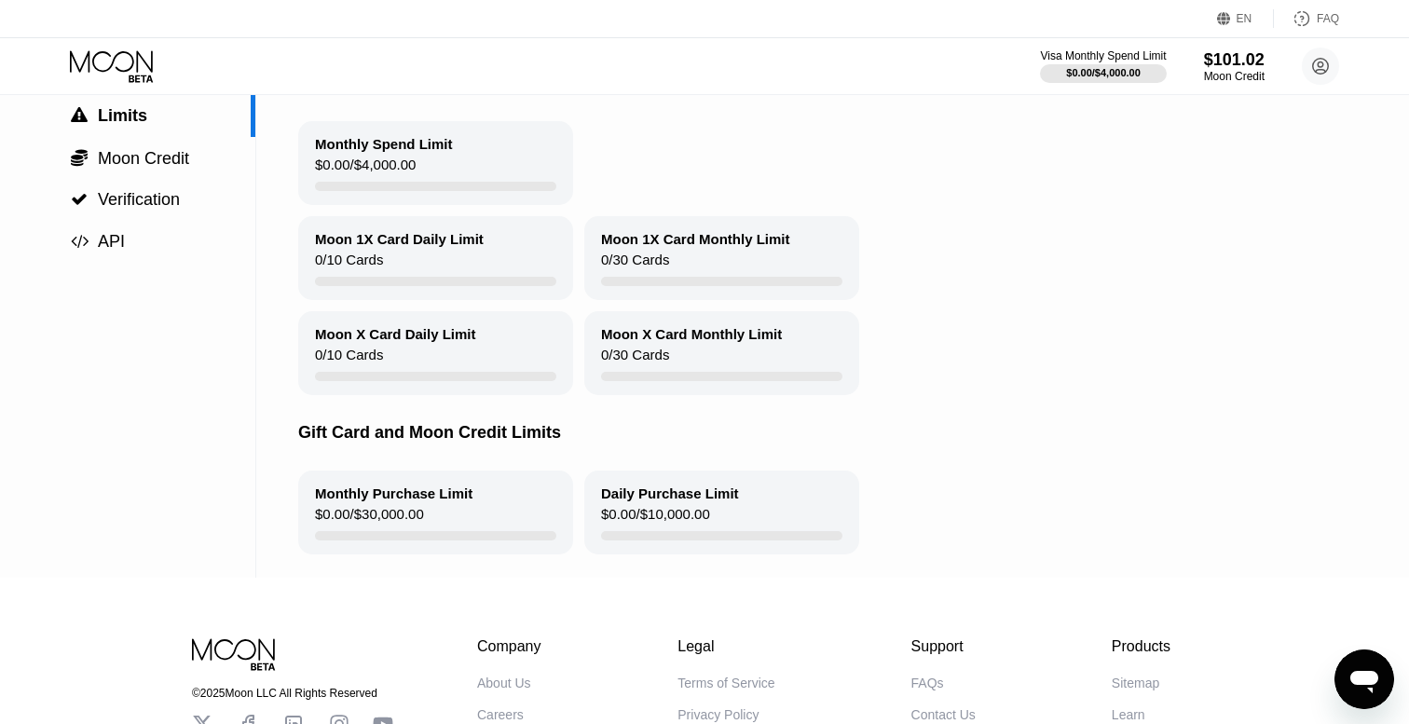
scroll to position [335, 0]
